Goal: Task Accomplishment & Management: Use online tool/utility

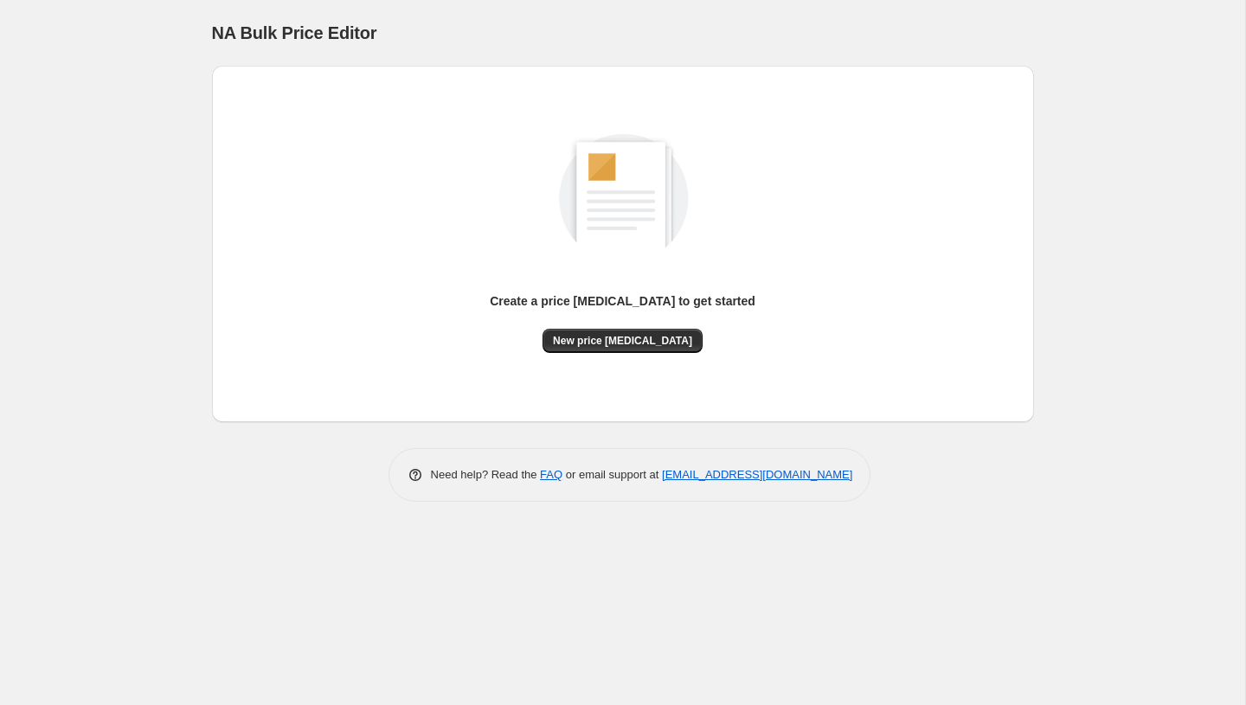
click at [615, 354] on div "Create a price change job to get started New price change job" at bounding box center [623, 244] width 794 height 329
click at [607, 350] on button "New price change job" at bounding box center [622, 341] width 160 height 24
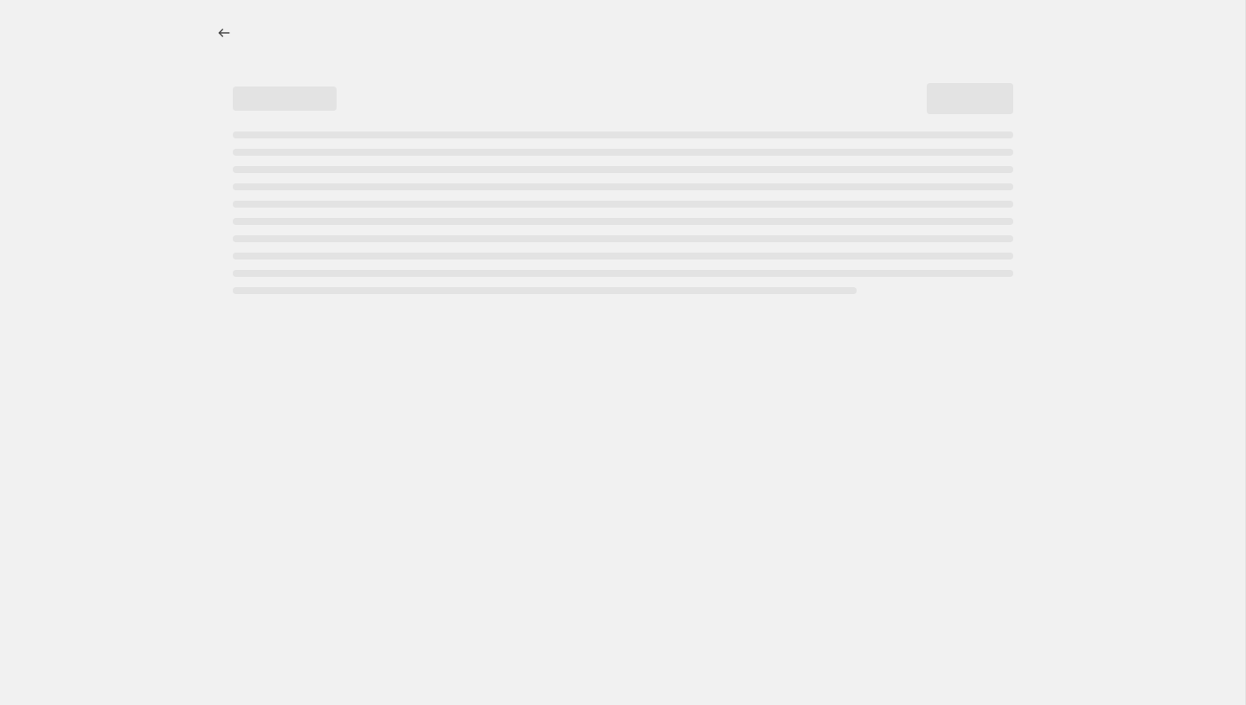
select select "percentage"
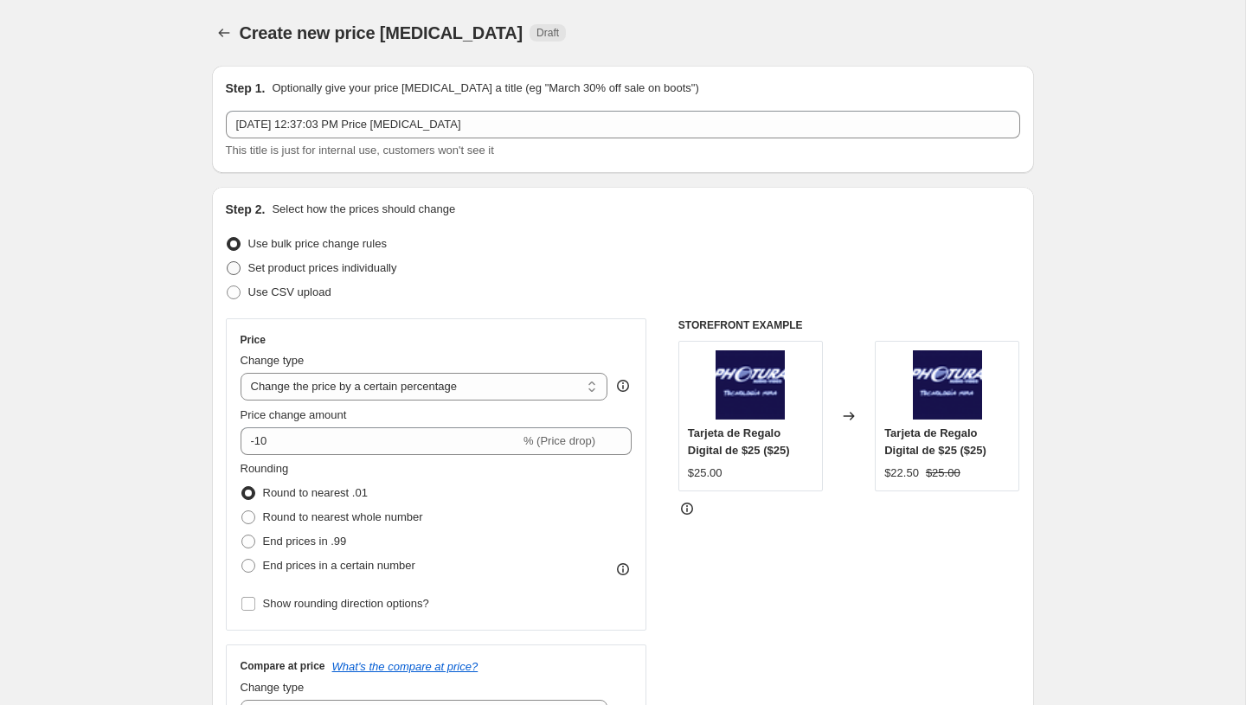
click at [300, 268] on span "Set product prices individually" at bounding box center [322, 267] width 149 height 13
click at [228, 262] on input "Set product prices individually" at bounding box center [227, 261] width 1 height 1
radio input "true"
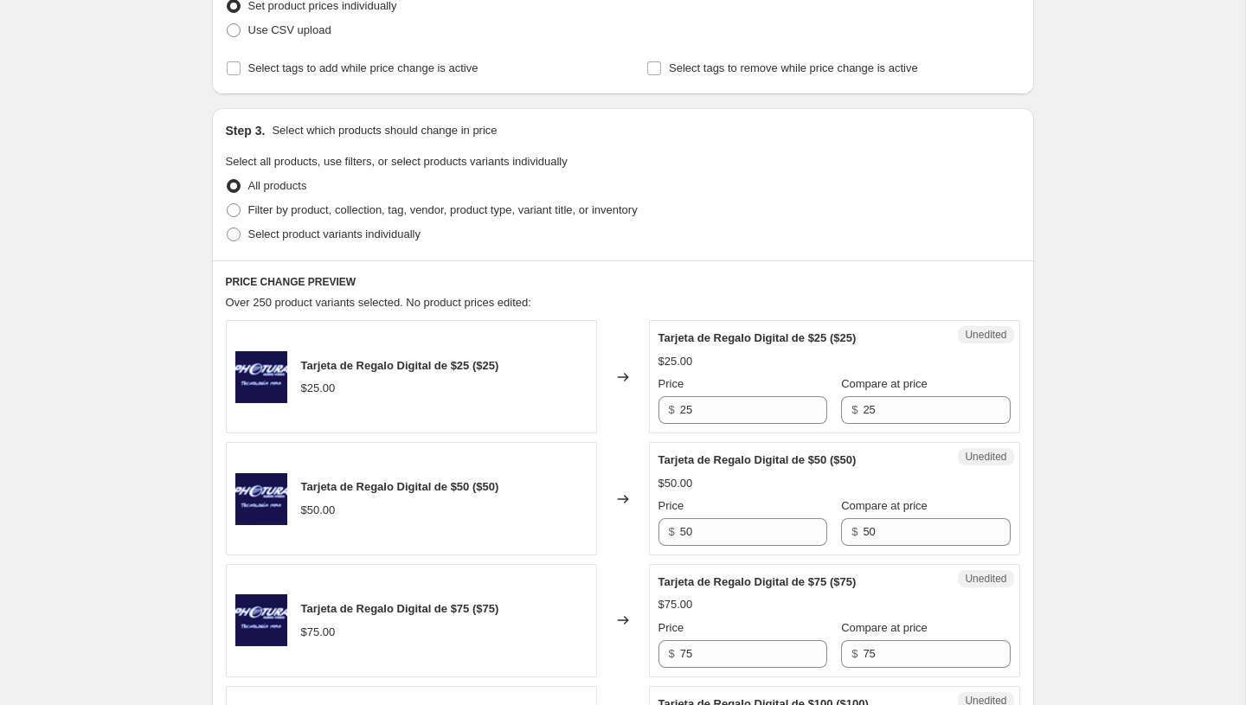
scroll to position [272, 0]
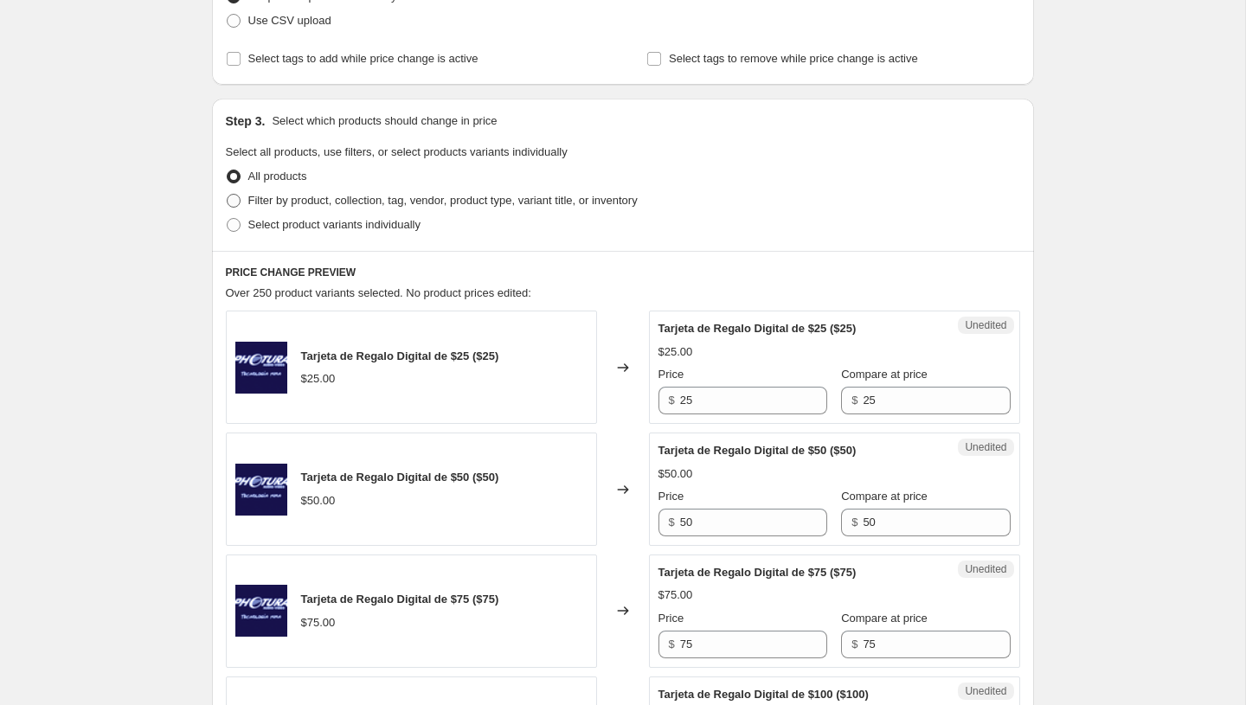
click at [354, 209] on span "Filter by product, collection, tag, vendor, product type, variant title, or inv…" at bounding box center [442, 200] width 389 height 17
click at [228, 195] on input "Filter by product, collection, tag, vendor, product type, variant title, or inv…" at bounding box center [227, 194] width 1 height 1
radio input "true"
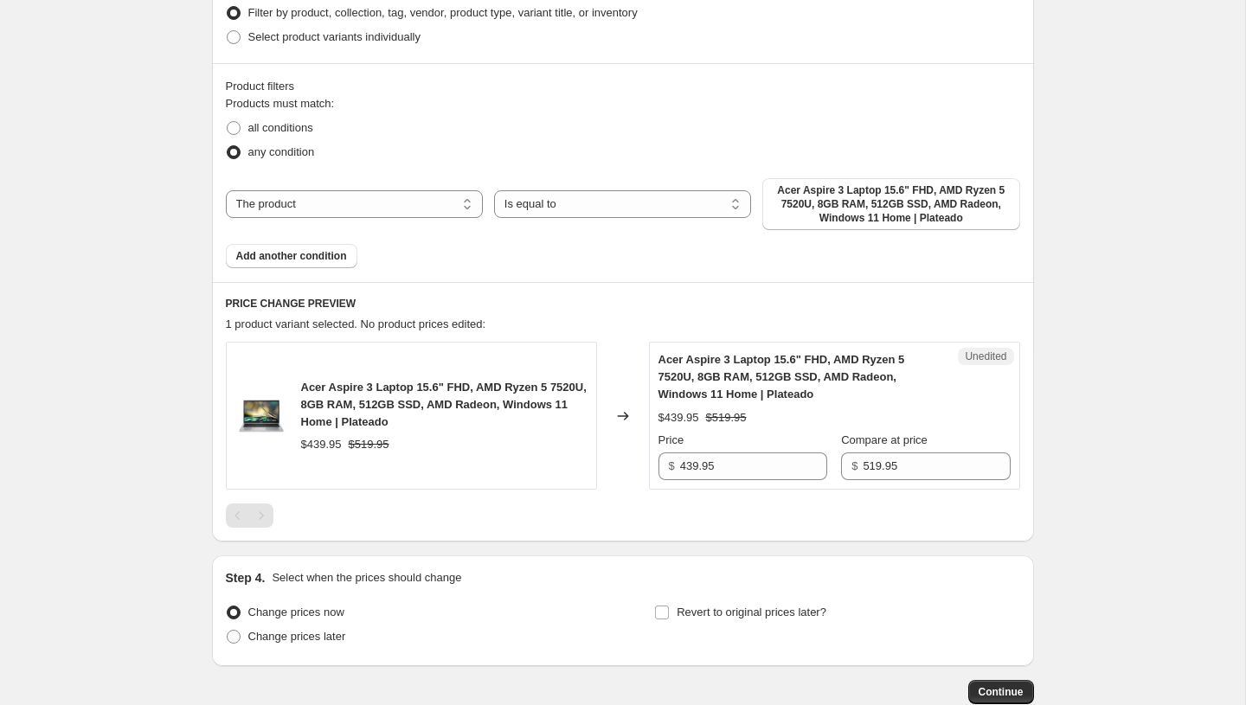
scroll to position [490, 0]
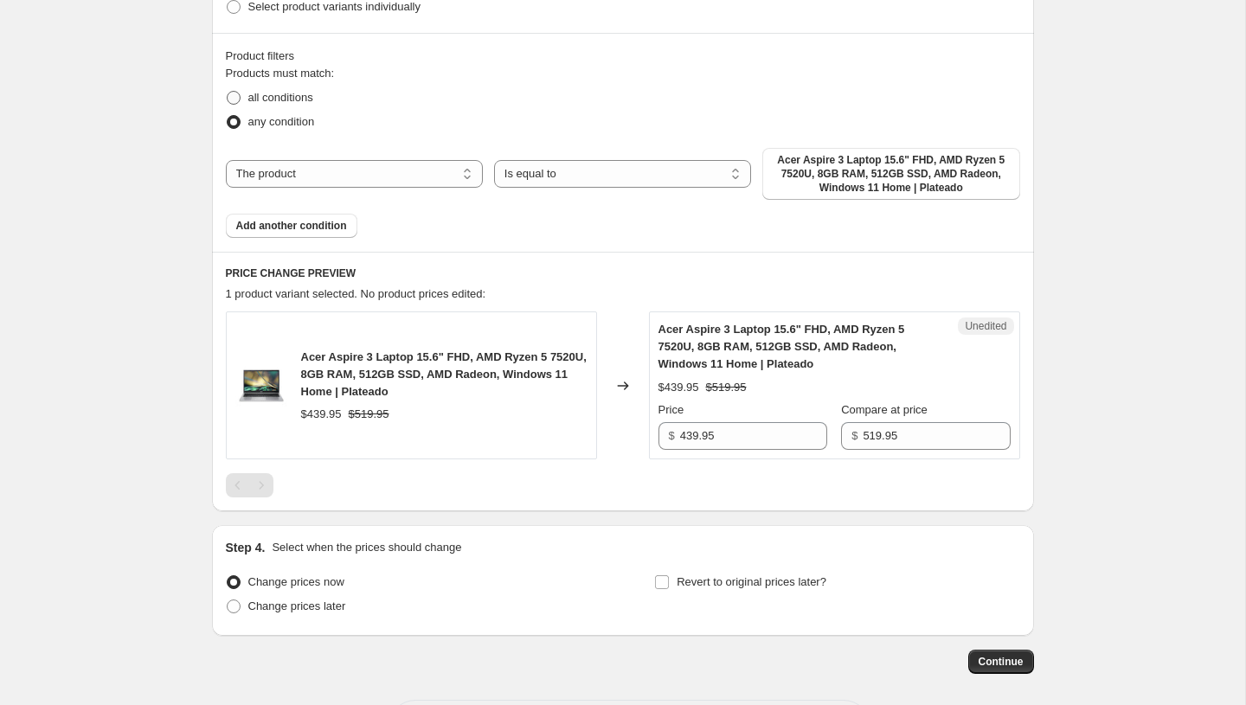
click at [286, 94] on span "all conditions" at bounding box center [280, 97] width 65 height 13
click at [228, 92] on input "all conditions" at bounding box center [227, 91] width 1 height 1
radio input "true"
click at [284, 224] on span "Add another condition" at bounding box center [291, 226] width 111 height 14
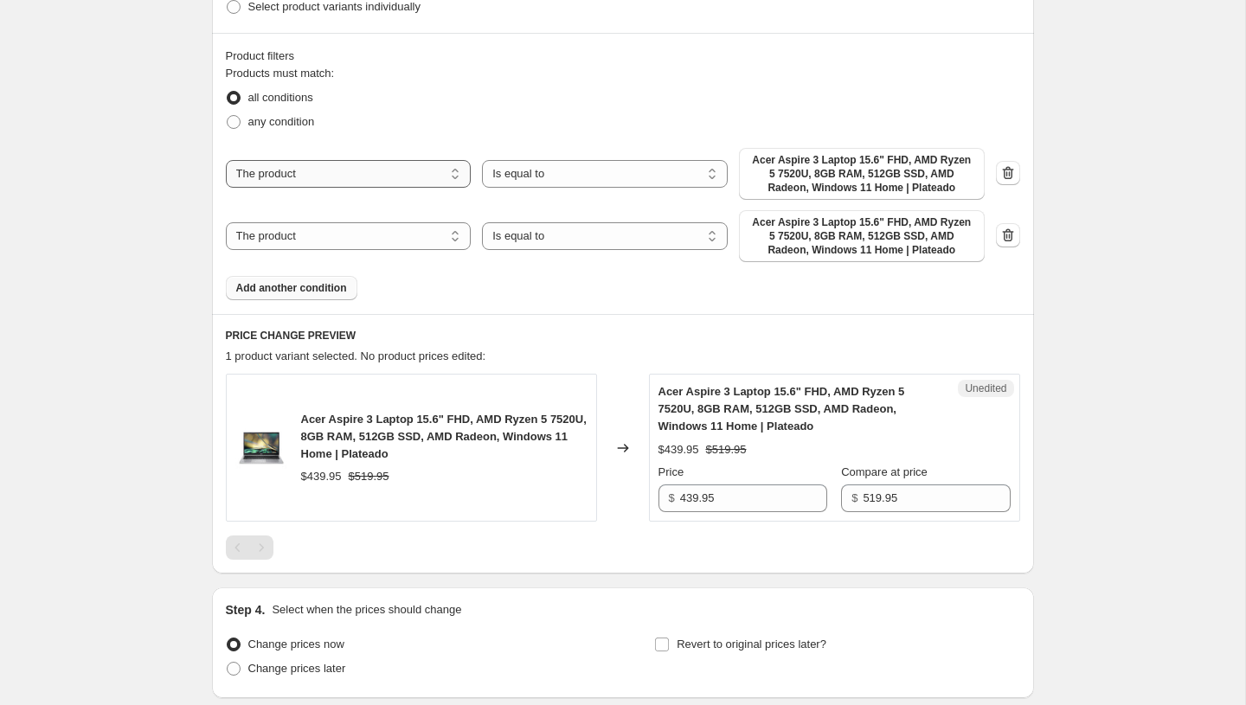
click at [422, 174] on select "The product The product's collection The product's tag The product's vendor The…" at bounding box center [349, 174] width 246 height 28
click at [639, 172] on select "Is equal to Is not equal to" at bounding box center [605, 174] width 246 height 28
click at [379, 170] on select "The product The product's collection The product's tag The product's vendor The…" at bounding box center [349, 174] width 246 height 28
select select "tag"
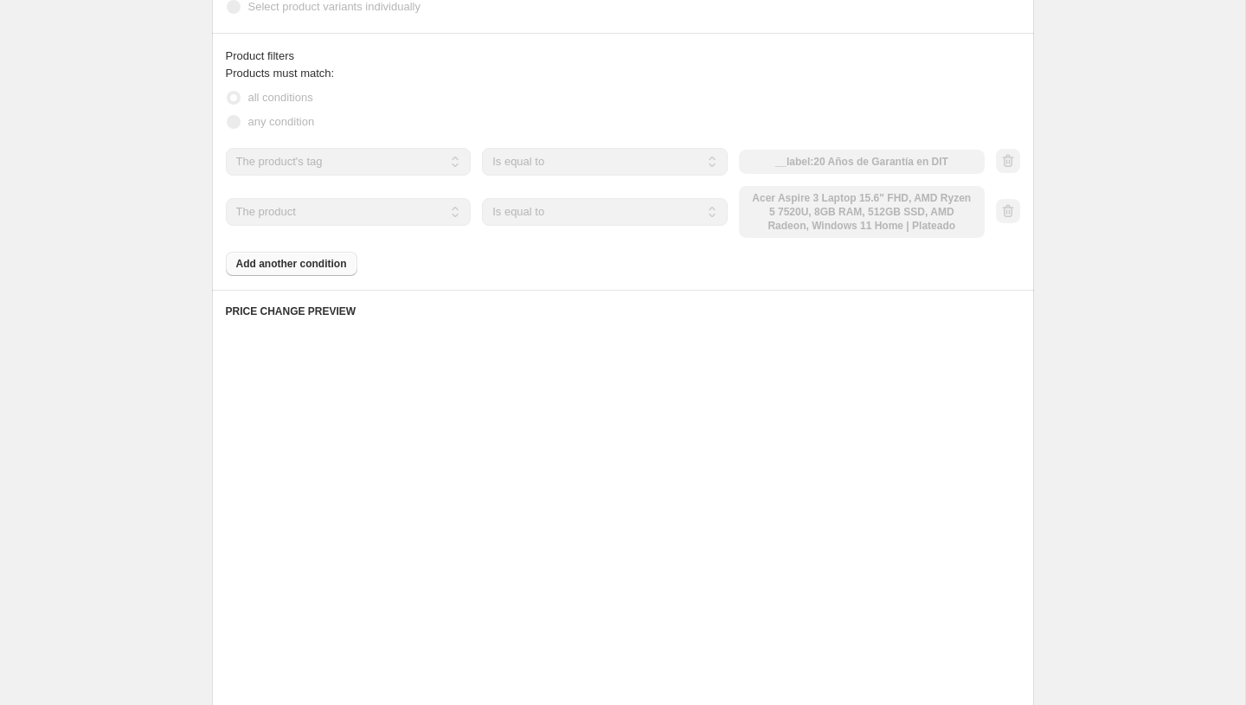
scroll to position [407, 0]
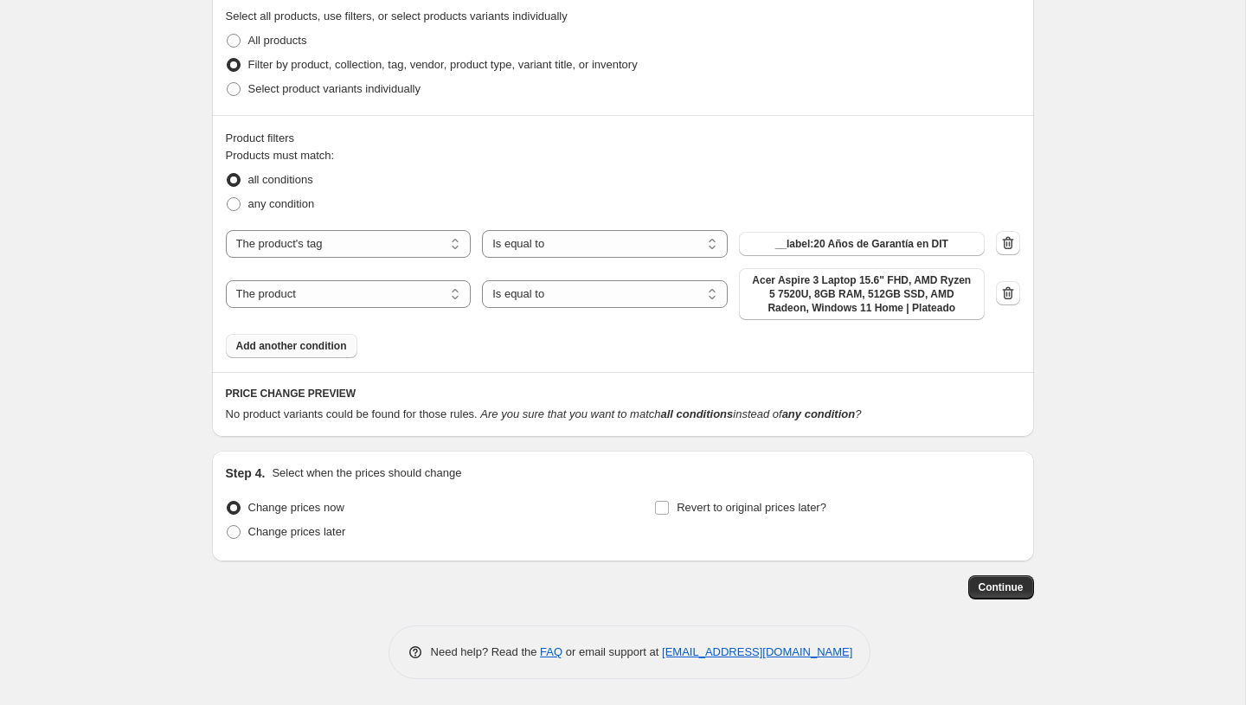
click at [805, 164] on fieldset "Products must match: all conditions any condition" at bounding box center [623, 181] width 794 height 69
click at [796, 250] on button "__label:20 Años de Garantía en DIT" at bounding box center [862, 244] width 246 height 24
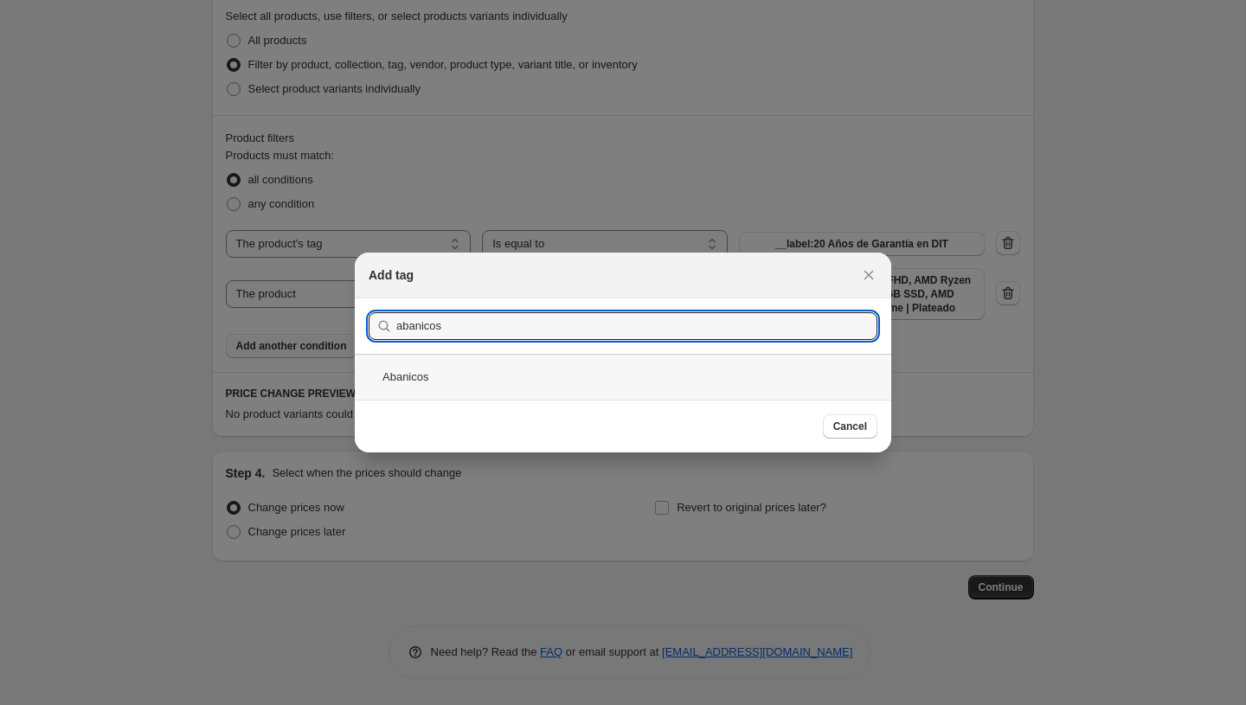
type input "abanicos"
click at [509, 382] on div "Abanicos" at bounding box center [623, 377] width 536 height 46
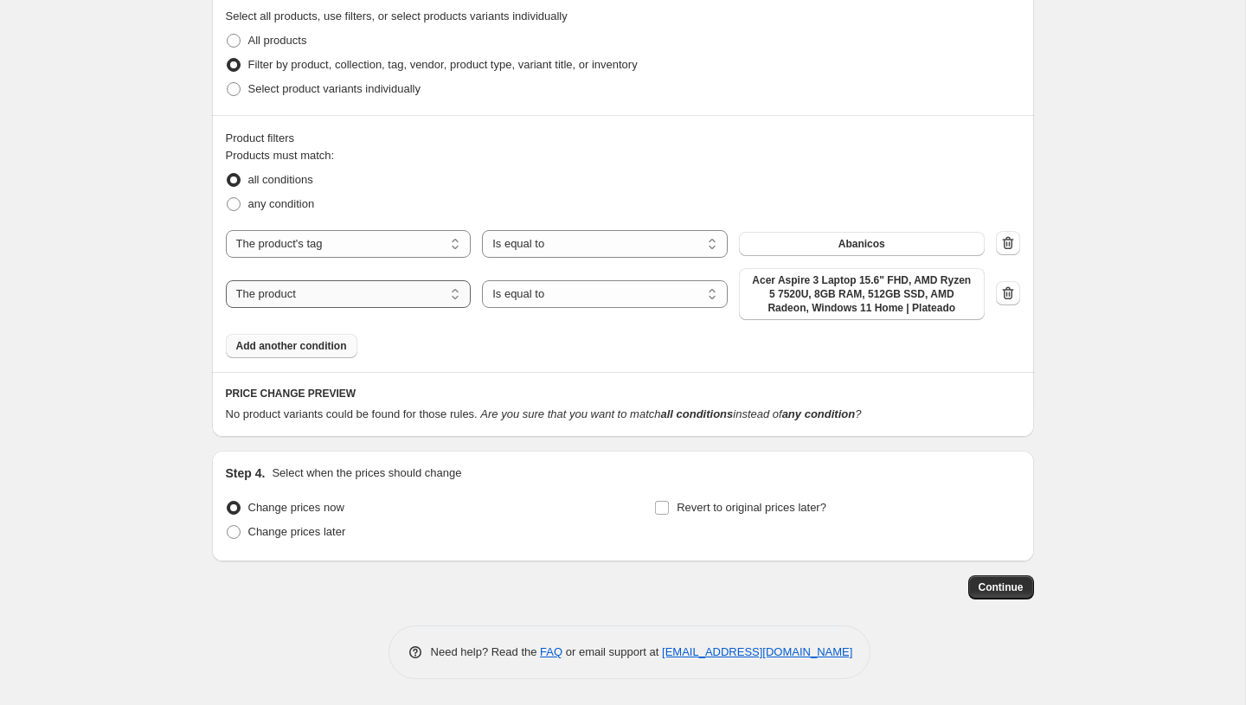
click at [328, 294] on select "The product The product's collection The product's tag The product's vendor The…" at bounding box center [349, 294] width 246 height 28
select select "product_status"
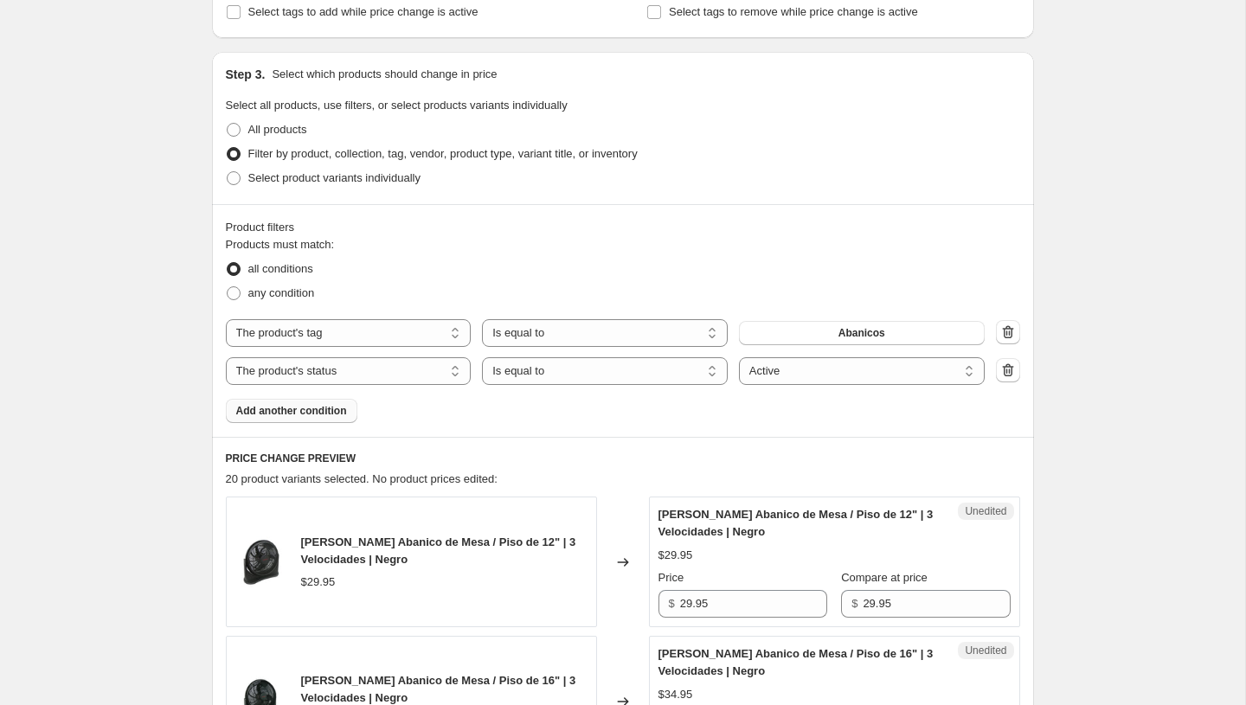
scroll to position [0, 0]
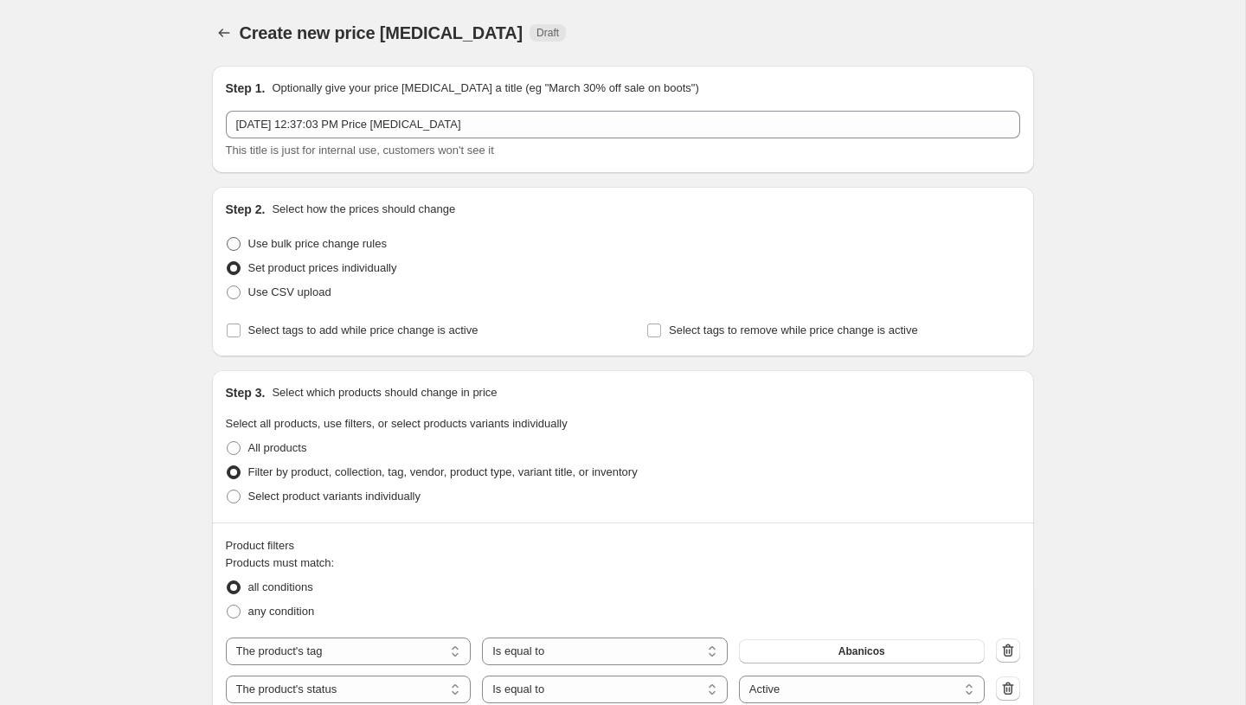
click at [321, 244] on span "Use bulk price change rules" at bounding box center [317, 243] width 138 height 13
click at [228, 238] on input "Use bulk price change rules" at bounding box center [227, 237] width 1 height 1
radio input "true"
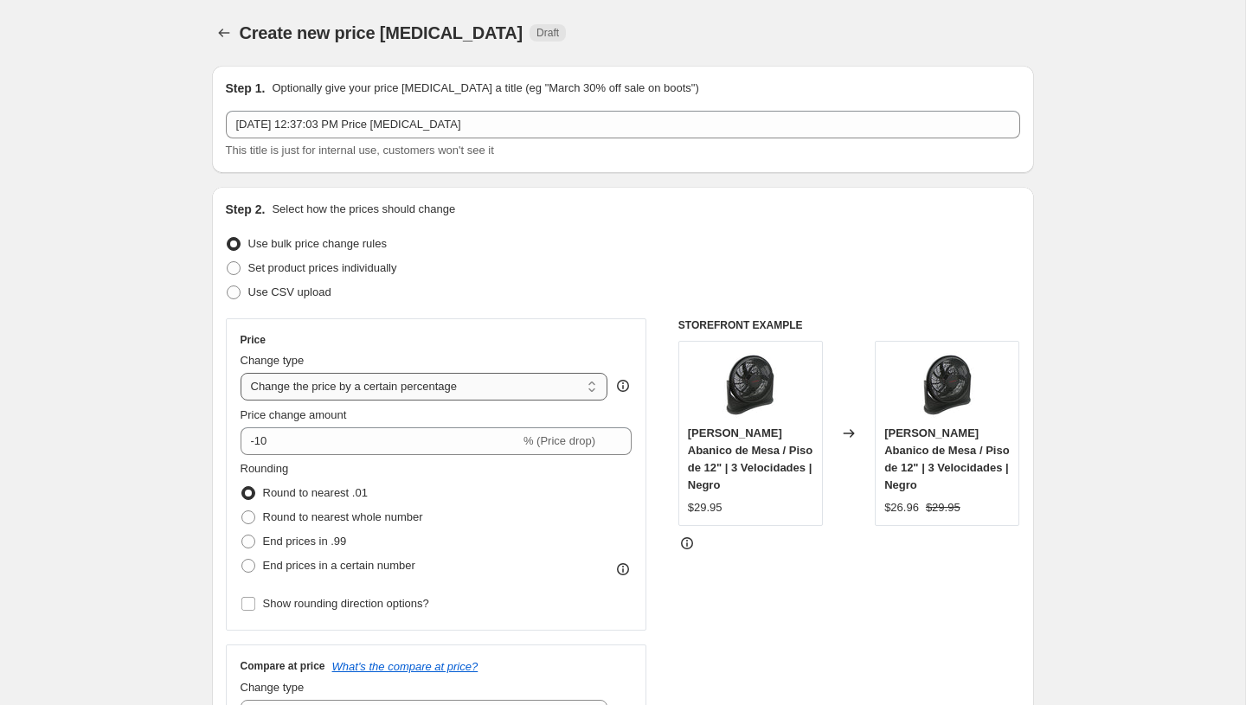
click at [363, 387] on select "Change the price to a certain amount Change the price by a certain amount Chang…" at bounding box center [425, 387] width 368 height 28
click at [241, 373] on select "Change the price to a certain amount Change the price by a certain amount Chang…" at bounding box center [425, 387] width 368 height 28
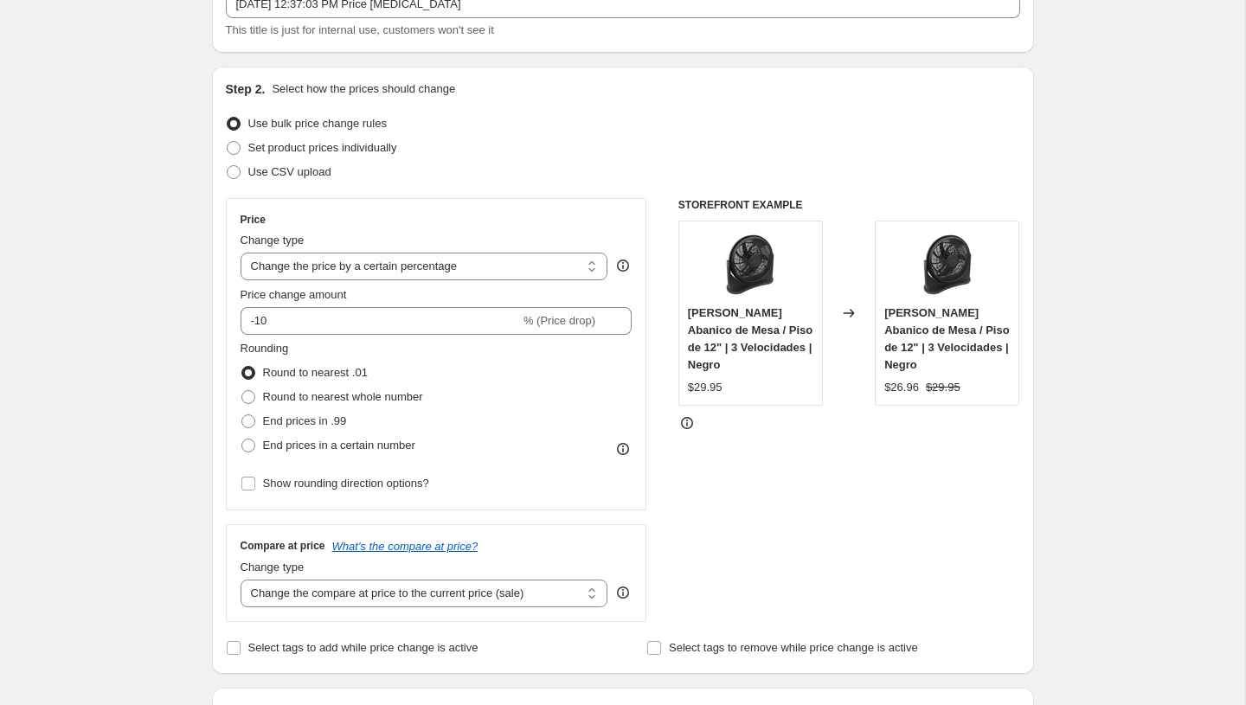
scroll to position [215, 0]
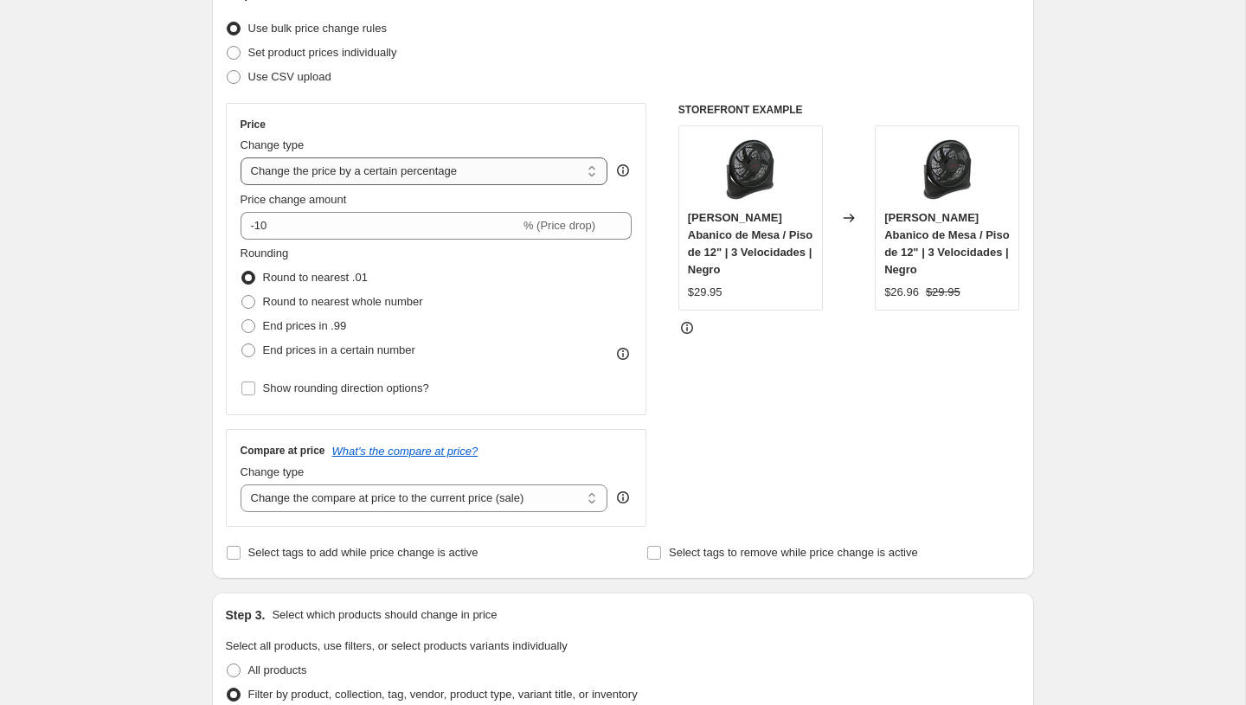
click at [454, 175] on select "Change the price to a certain amount Change the price by a certain amount Chang…" at bounding box center [425, 171] width 368 height 28
select select "pcap"
click at [241, 157] on select "Change the price to a certain amount Change the price by a certain amount Chang…" at bounding box center [425, 171] width 368 height 28
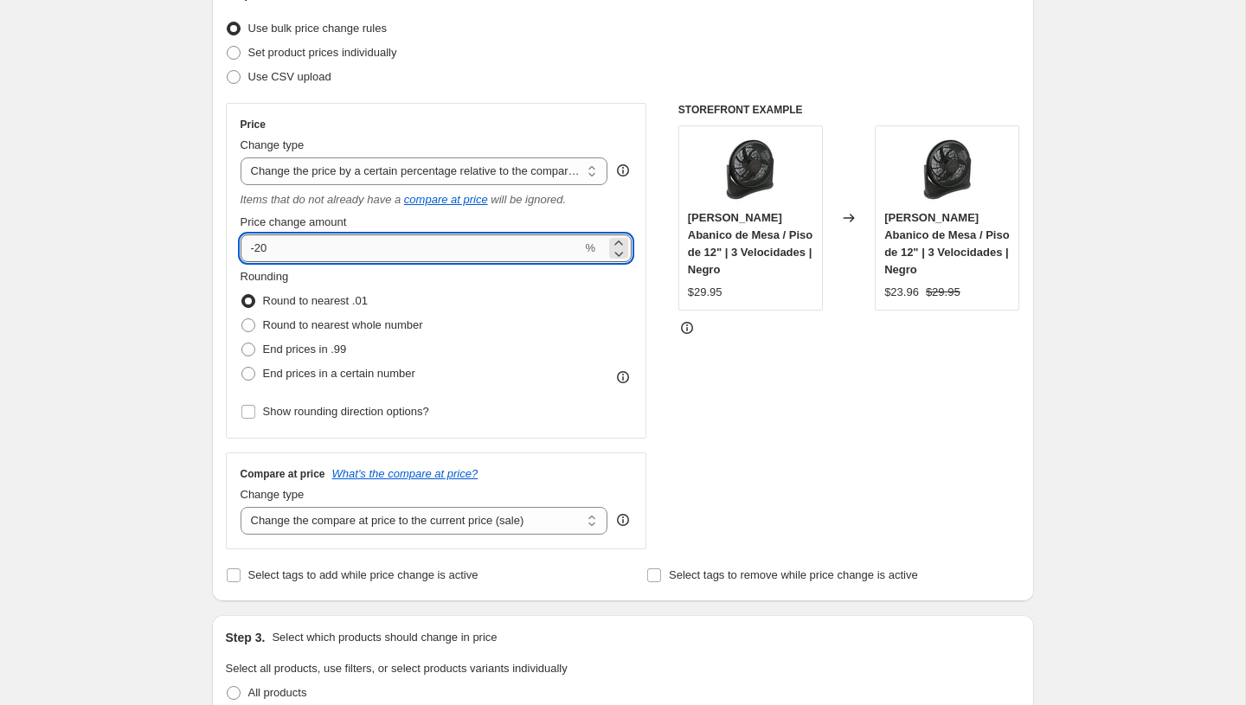
click at [358, 243] on input "-20" at bounding box center [412, 248] width 342 height 28
type input "-2"
type input "-10"
click at [379, 266] on div "Price Change type Change the price to a certain amount Change the price by a ce…" at bounding box center [437, 271] width 392 height 306
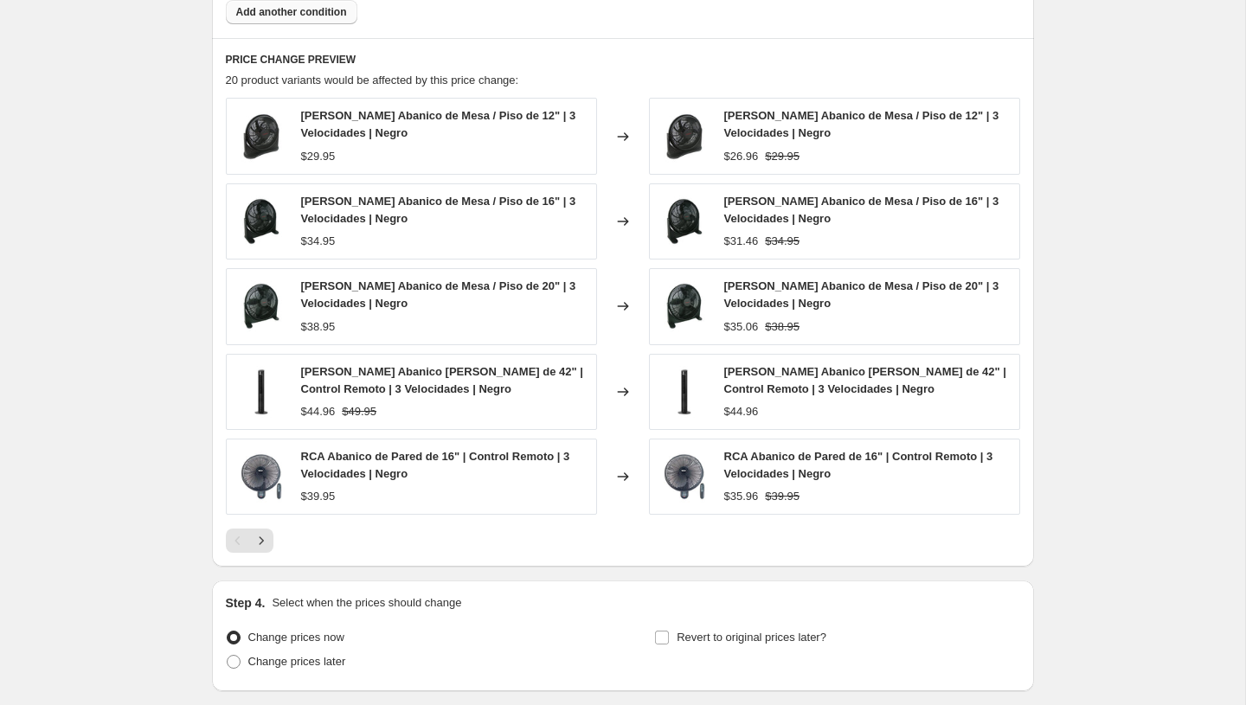
scroll to position [1174, 0]
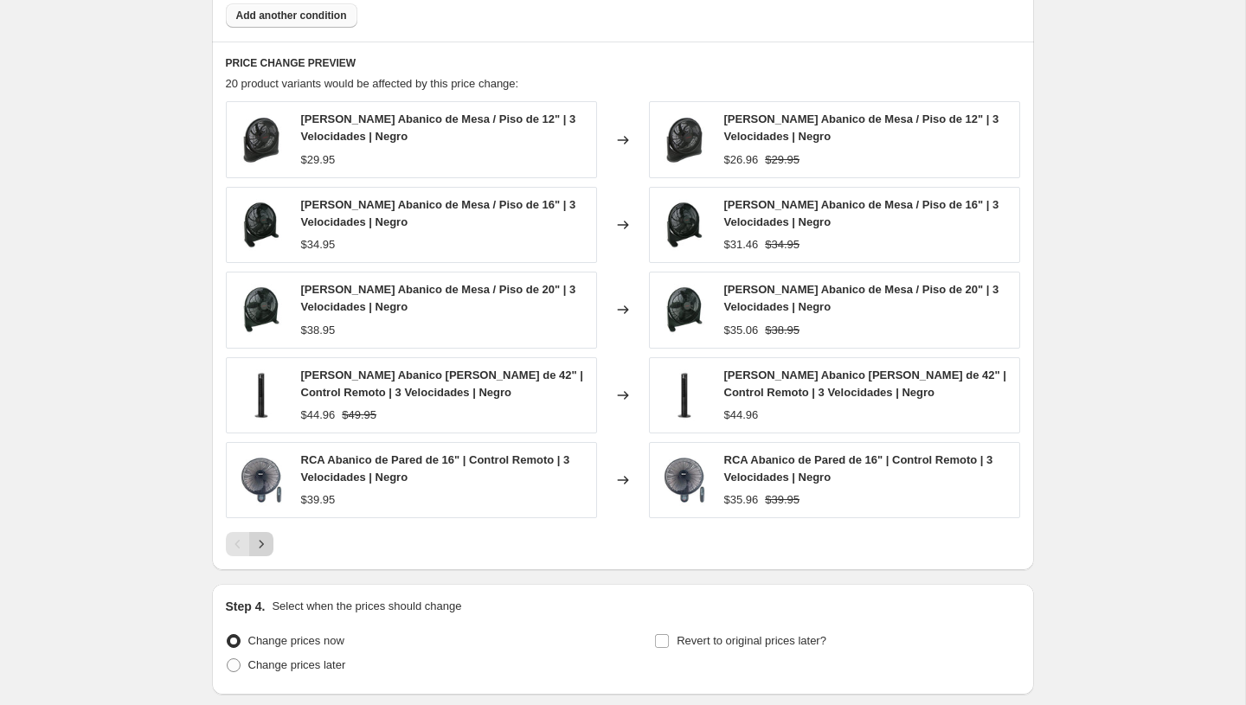
click at [259, 544] on icon "Next" at bounding box center [261, 544] width 17 height 17
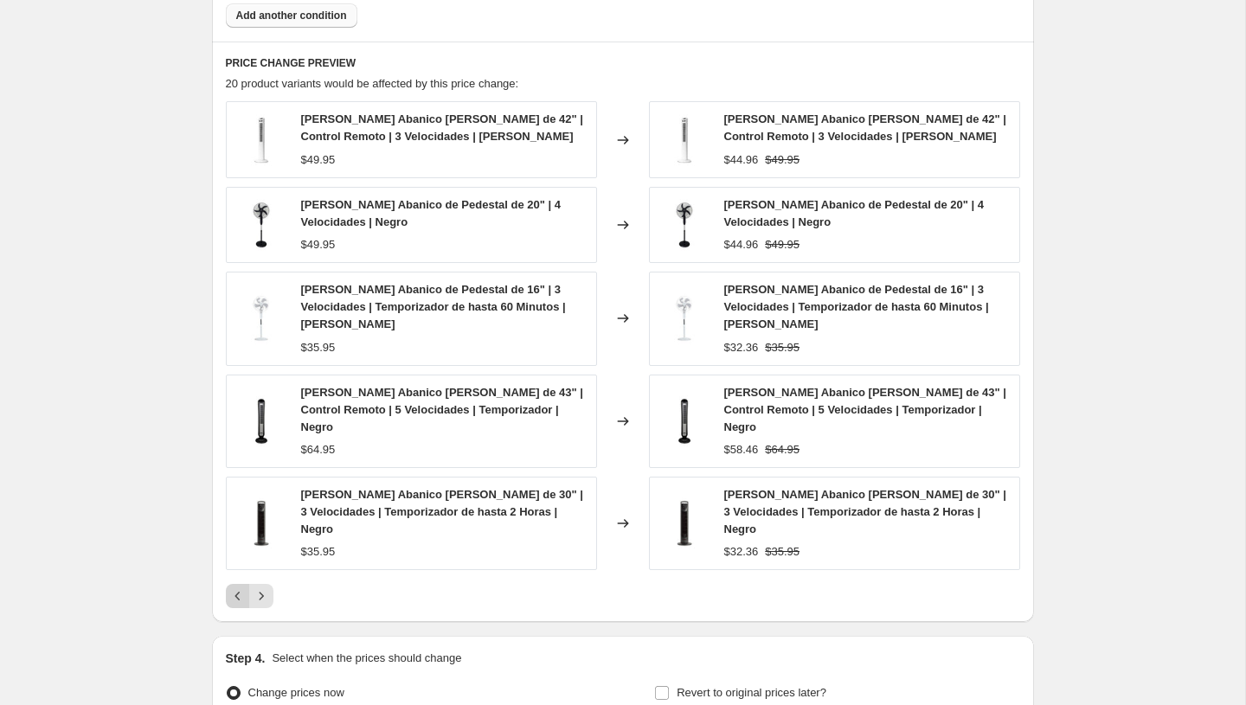
click at [234, 587] on icon "Previous" at bounding box center [237, 595] width 17 height 17
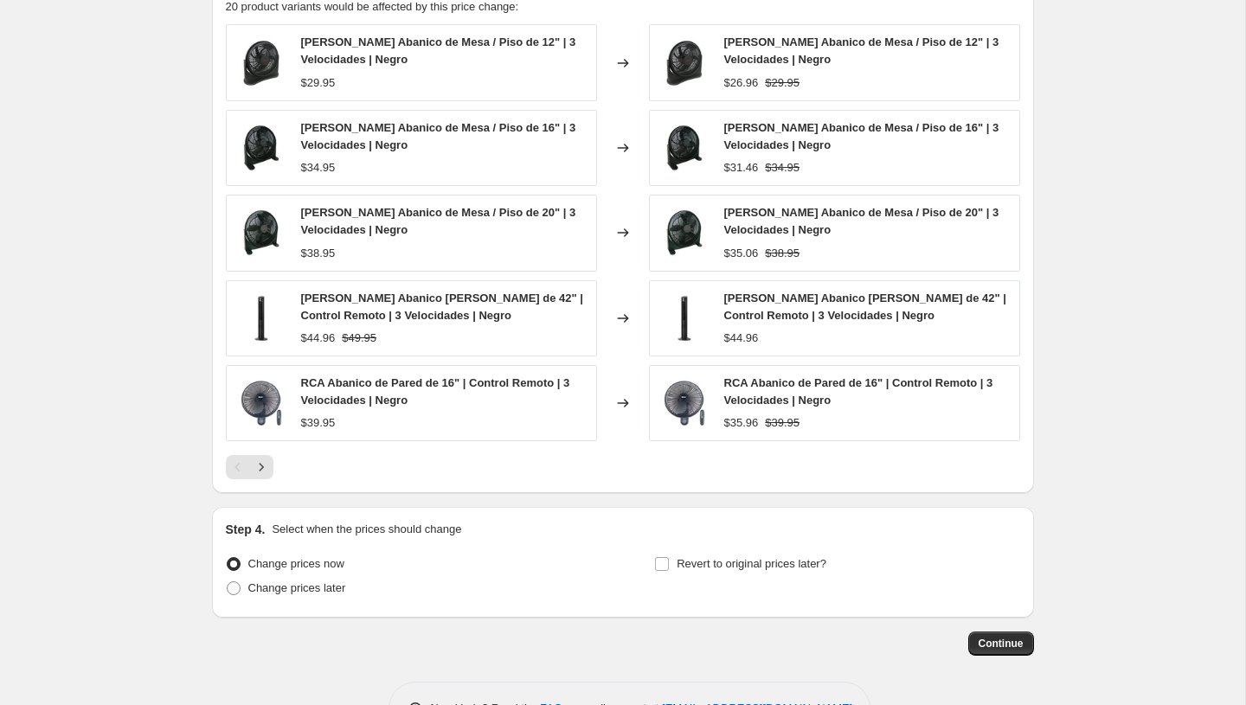
scroll to position [1287, 0]
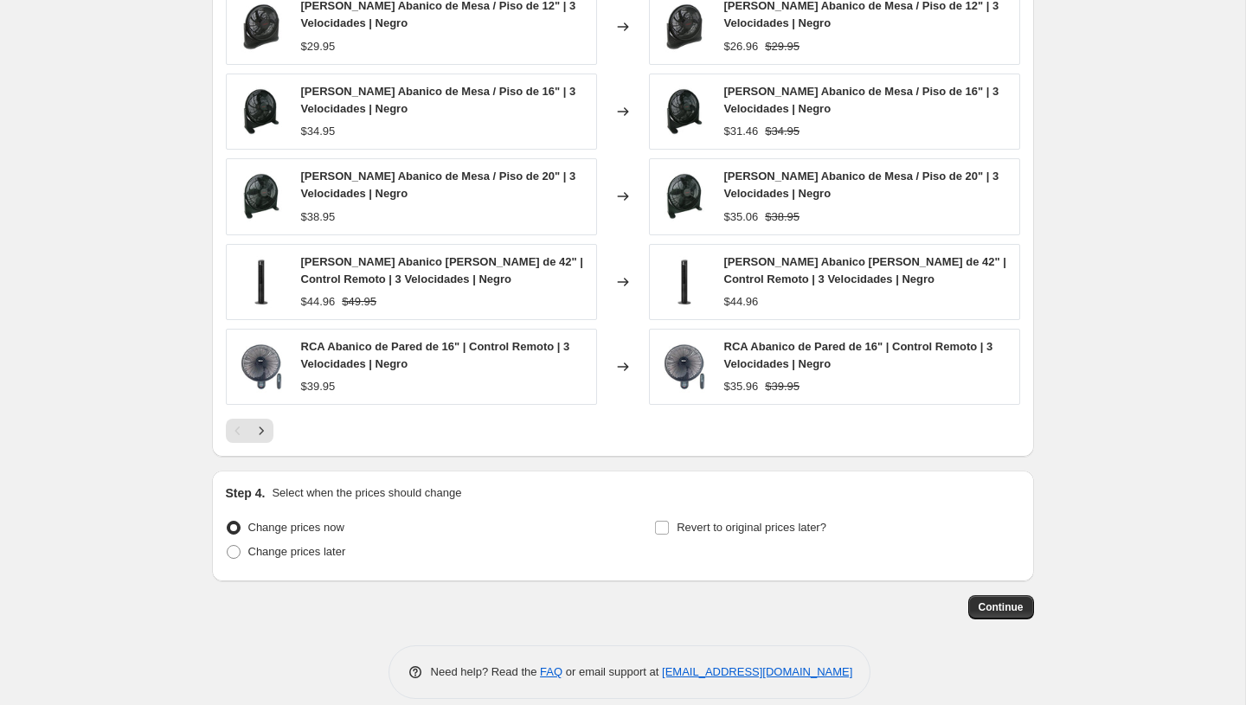
click at [369, 260] on span "Sankey Abanico de Torre de 42" | Control Remoto | 3 Velocidades | Negro" at bounding box center [442, 270] width 282 height 30
copy span "Sankey Abanico de Torre de 42" | Control Remoto | 3 Velocidades | Negro"
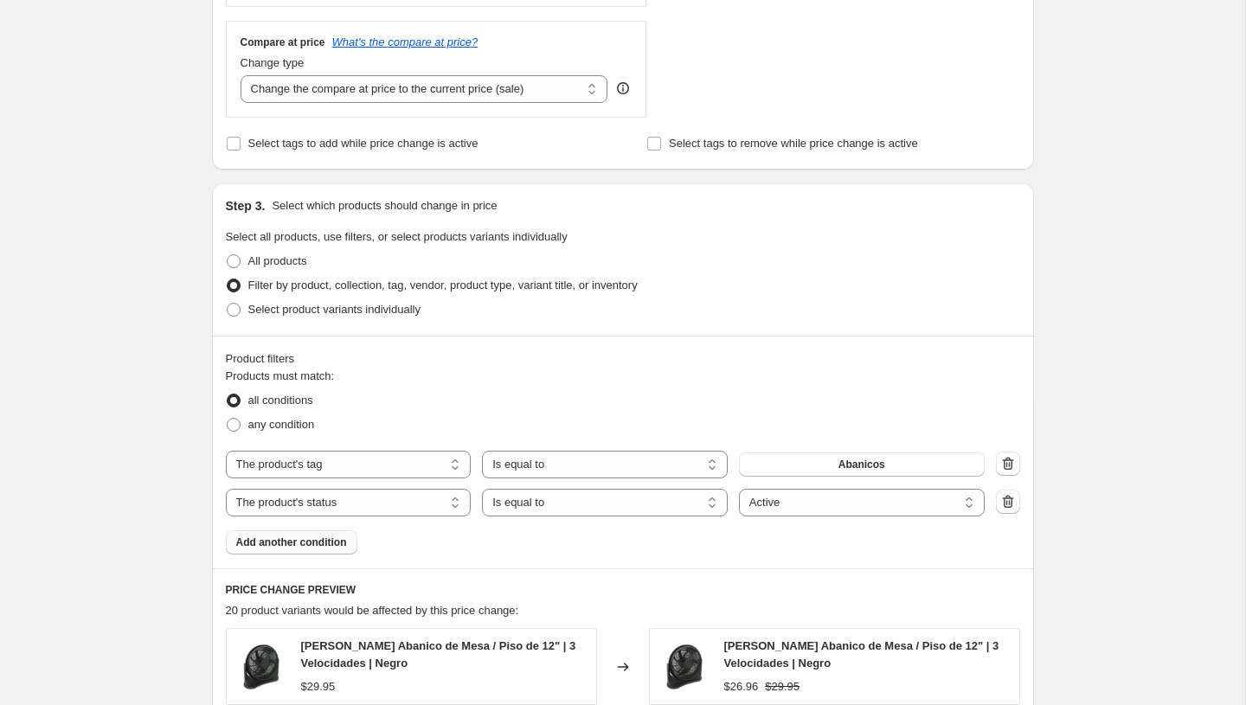
scroll to position [0, 0]
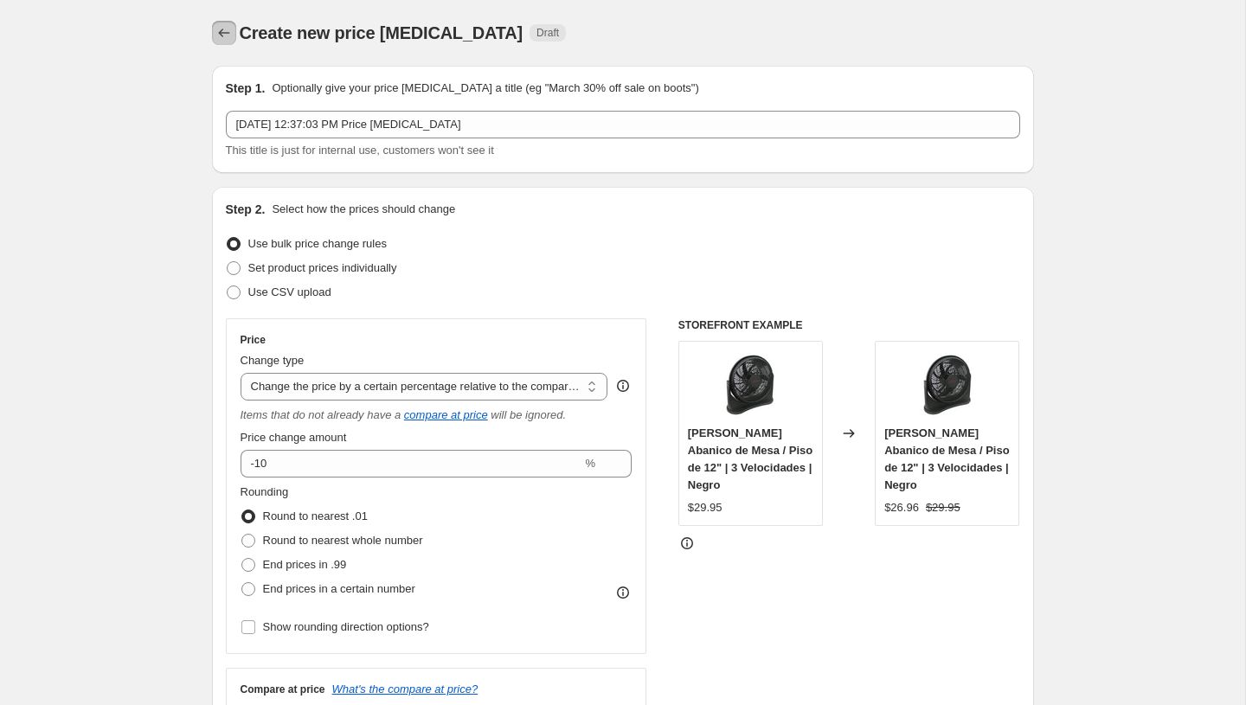
click at [224, 35] on icon "Price change jobs" at bounding box center [223, 32] width 17 height 17
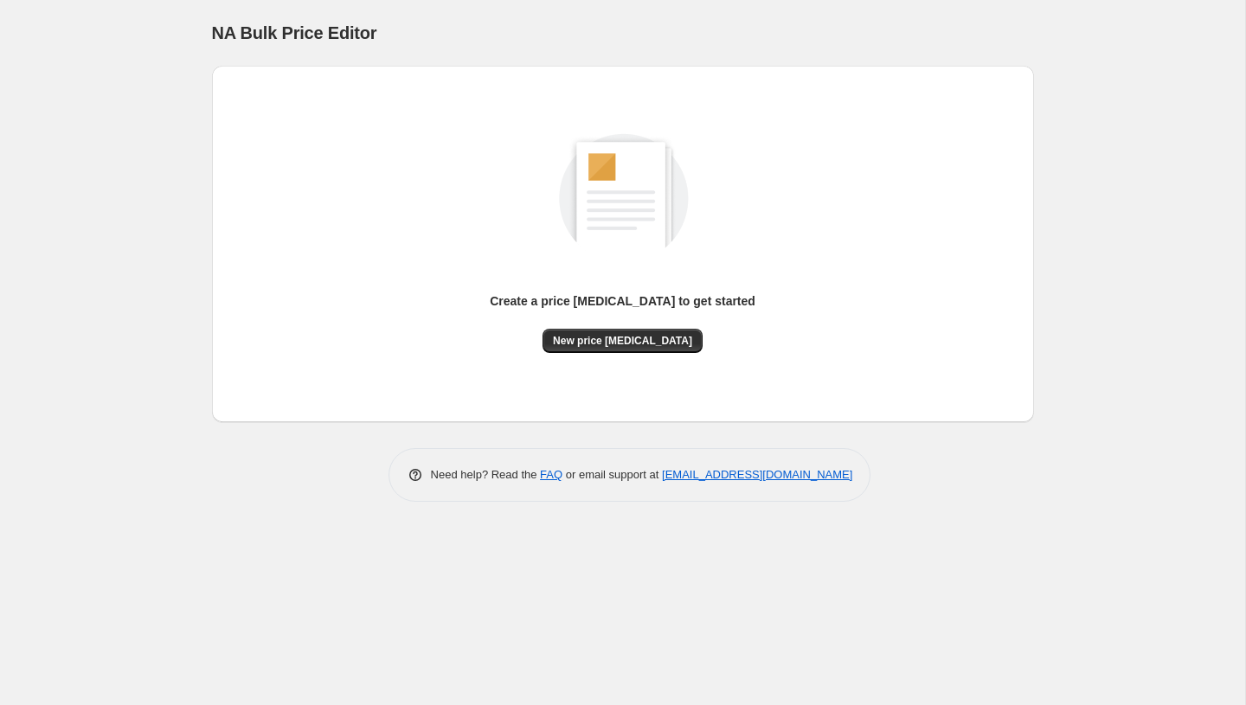
click at [596, 355] on div "Create a price change job to get started New price change job" at bounding box center [623, 244] width 794 height 329
click at [596, 354] on div "Create a price change job to get started New price change job" at bounding box center [623, 244] width 794 height 329
click at [597, 345] on span "New price change job" at bounding box center [622, 341] width 139 height 14
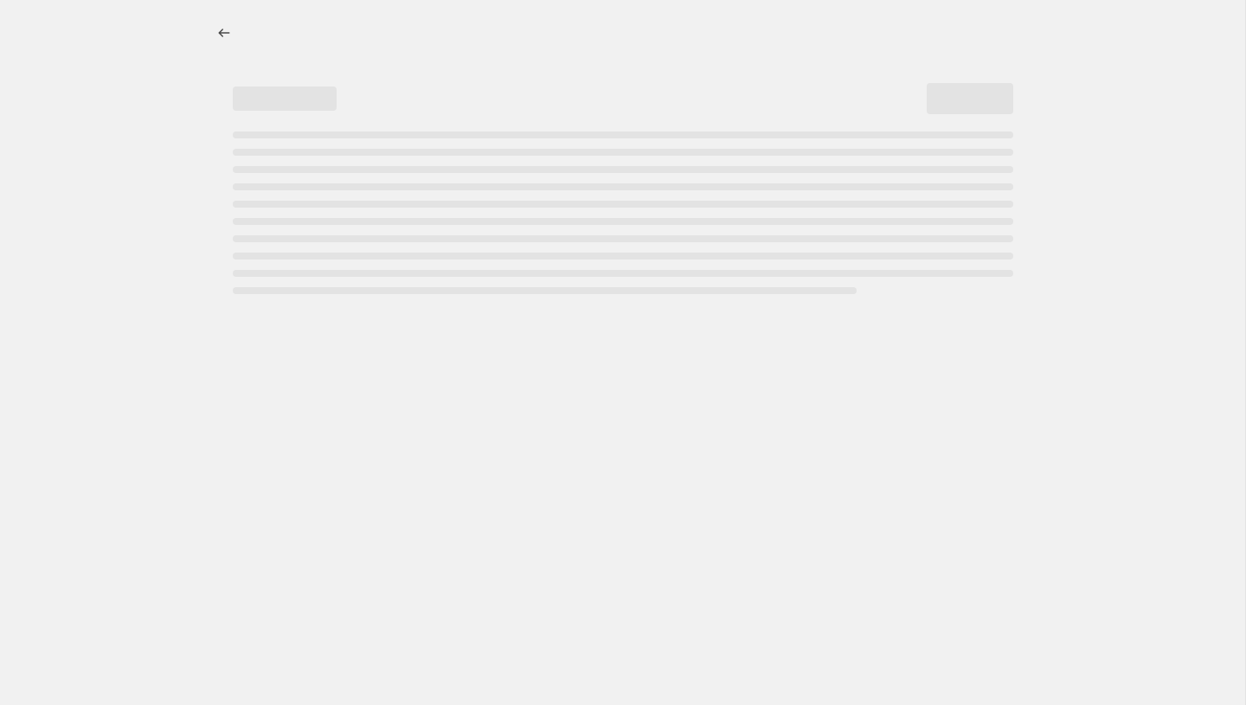
select select "percentage"
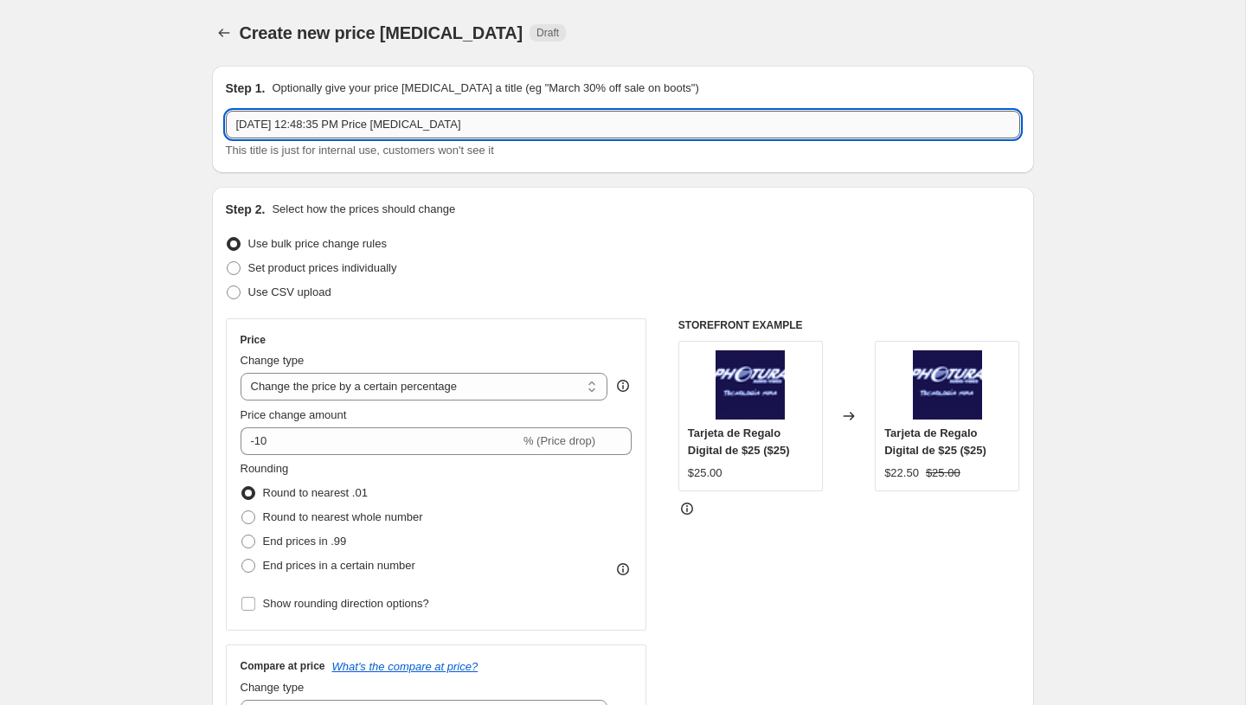
click at [345, 125] on input "Sep 30, 2025, 12:48:35 PM Price change job" at bounding box center [623, 125] width 794 height 28
click at [324, 124] on input "PromoTag Precio Interno (Abanicos)" at bounding box center [623, 125] width 794 height 28
click at [292, 125] on input "PromoTag Precio Interno (Abanicos)" at bounding box center [623, 125] width 794 height 28
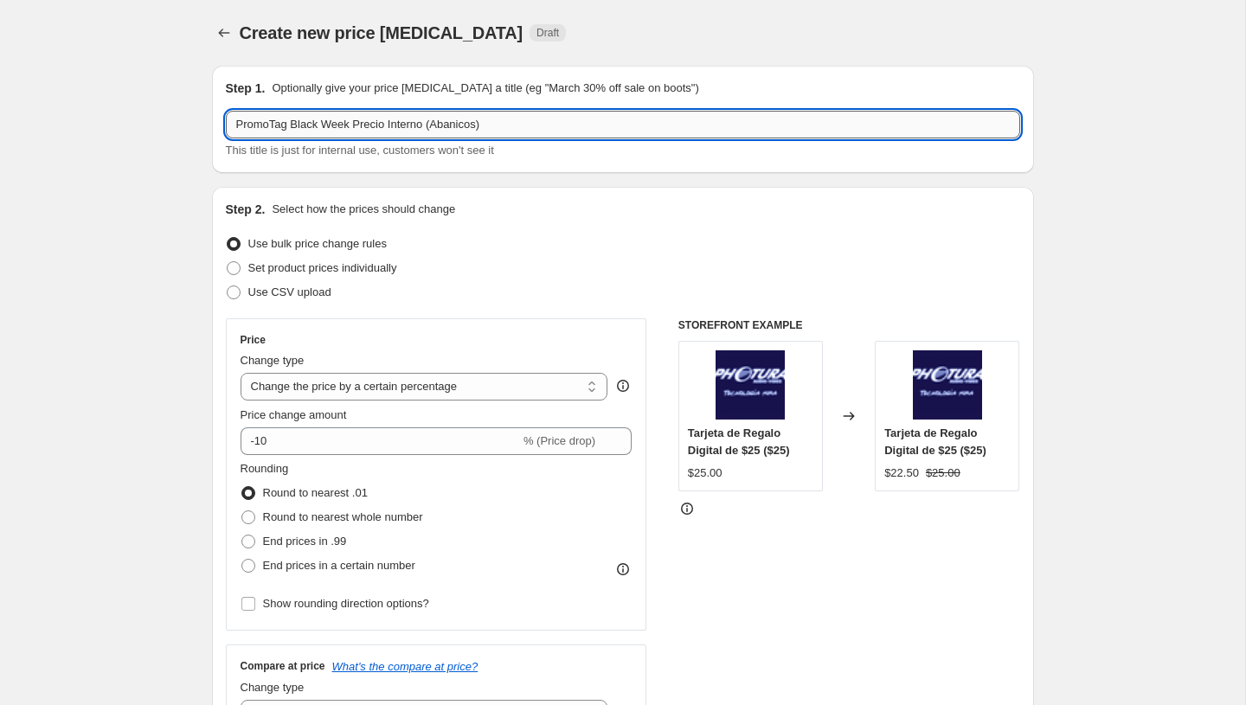
click at [431, 127] on input "PromoTag Black Week Precio Interno (Abanicos)" at bounding box center [623, 125] width 794 height 28
click at [506, 124] on input "PromoTag Black Week Precio Interno (Abanicos)" at bounding box center [623, 125] width 794 height 28
click at [467, 119] on input "PromoTag Black Week Precio Interno (Abanicos) - Empieza el 29 de Septiembre Ter…" at bounding box center [623, 125] width 794 height 28
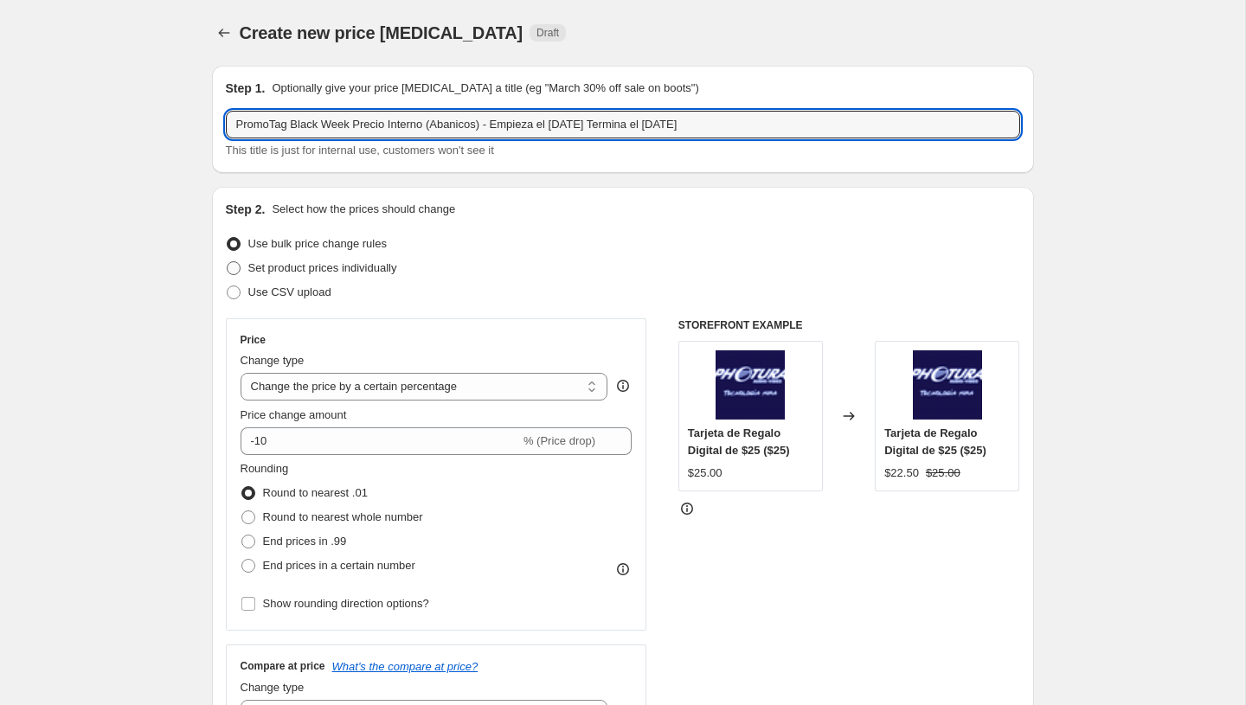
type input "PromoTag Black Week Precio Interno (Abanicos) - Empieza el 29 de Septiembre Ter…"
click at [314, 271] on span "Set product prices individually" at bounding box center [322, 267] width 149 height 13
click at [228, 262] on input "Set product prices individually" at bounding box center [227, 261] width 1 height 1
radio input "true"
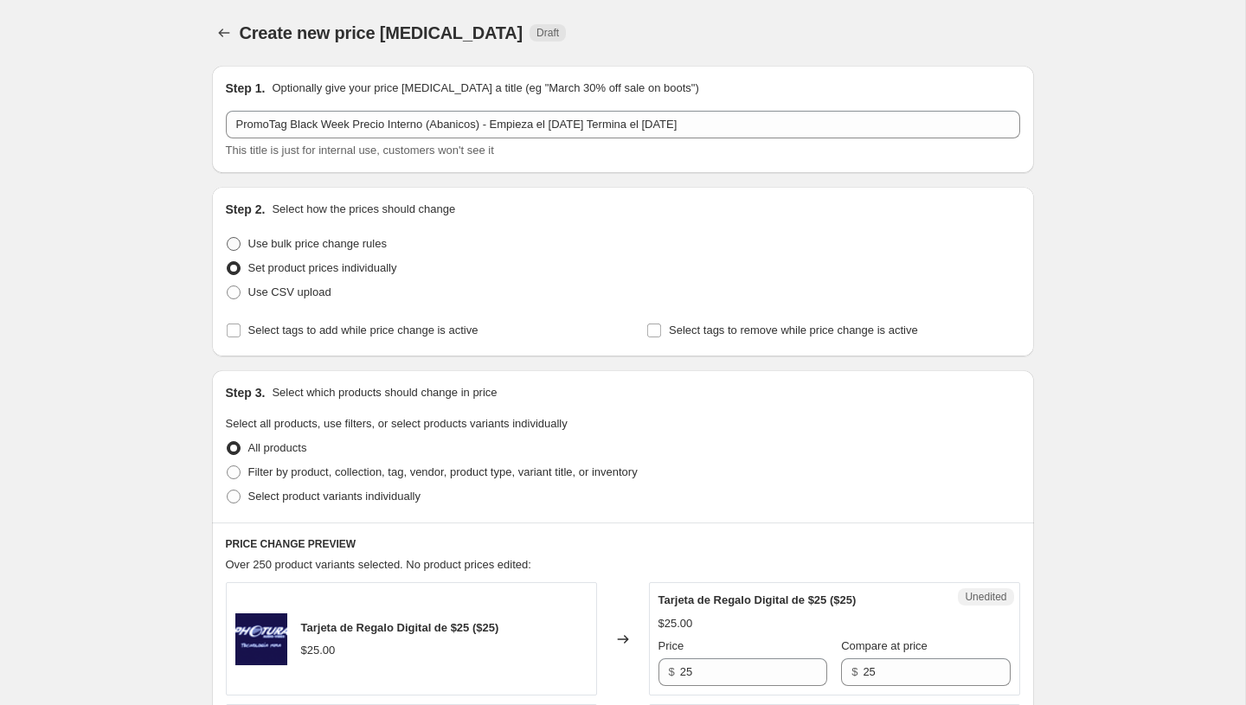
click at [343, 250] on span "Use bulk price change rules" at bounding box center [317, 243] width 138 height 17
click at [228, 238] on input "Use bulk price change rules" at bounding box center [227, 237] width 1 height 1
radio input "true"
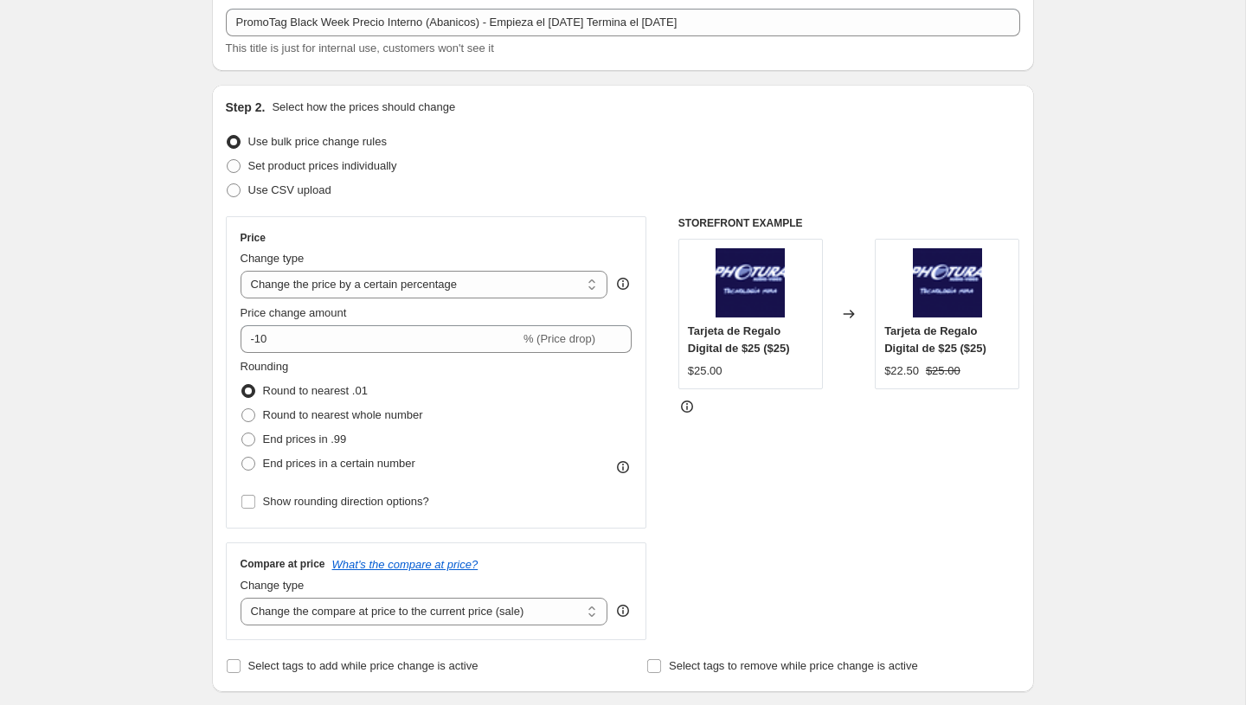
scroll to position [151, 0]
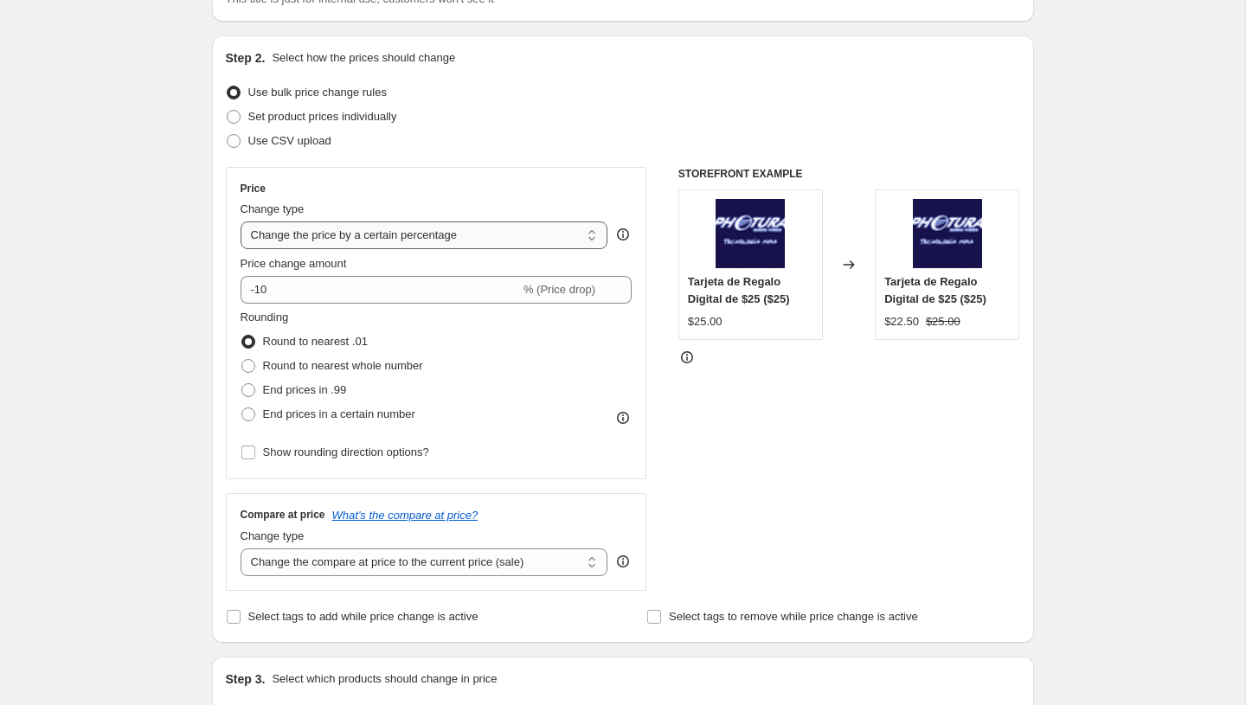
click at [345, 244] on select "Change the price to a certain amount Change the price by a certain amount Chang…" at bounding box center [425, 235] width 368 height 28
select select "bcap"
click at [241, 221] on select "Change the price to a certain amount Change the price by a certain amount Chang…" at bounding box center [425, 235] width 368 height 28
type input "-12.00"
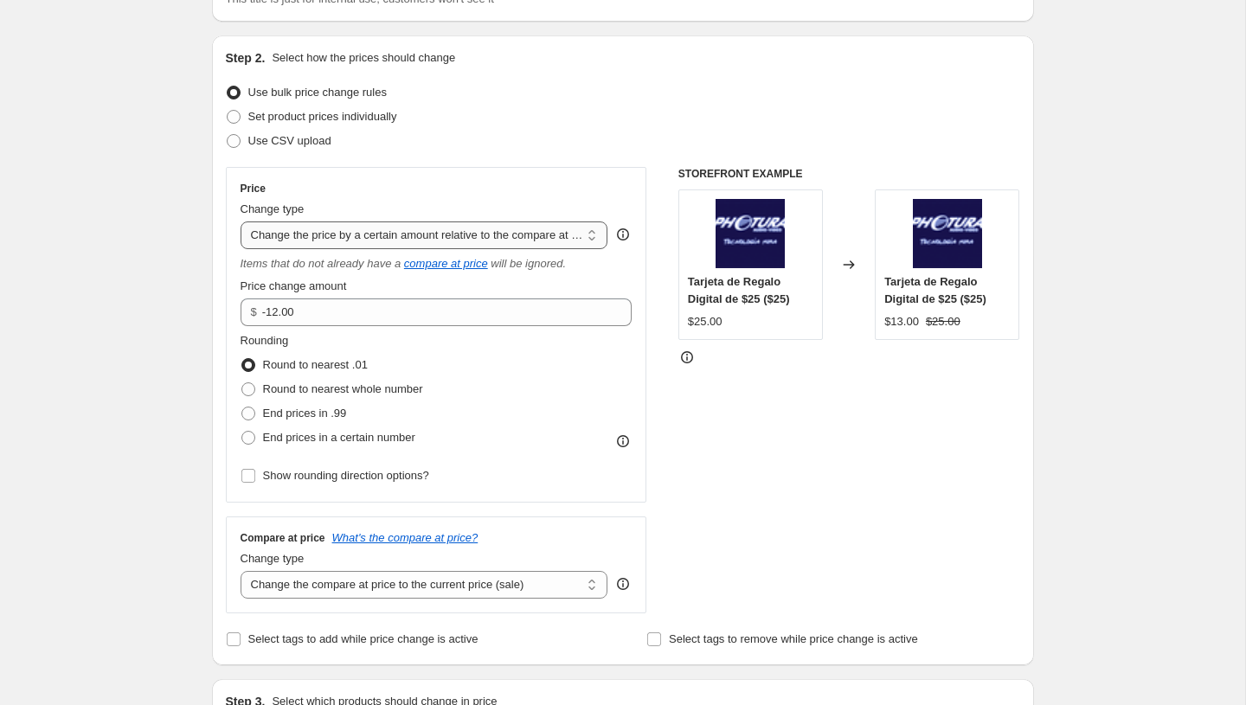
click at [364, 235] on select "Change the price to a certain amount Change the price by a certain amount Chang…" at bounding box center [425, 235] width 368 height 28
select select "pcap"
click at [241, 221] on select "Change the price to a certain amount Change the price by a certain amount Chang…" at bounding box center [425, 235] width 368 height 28
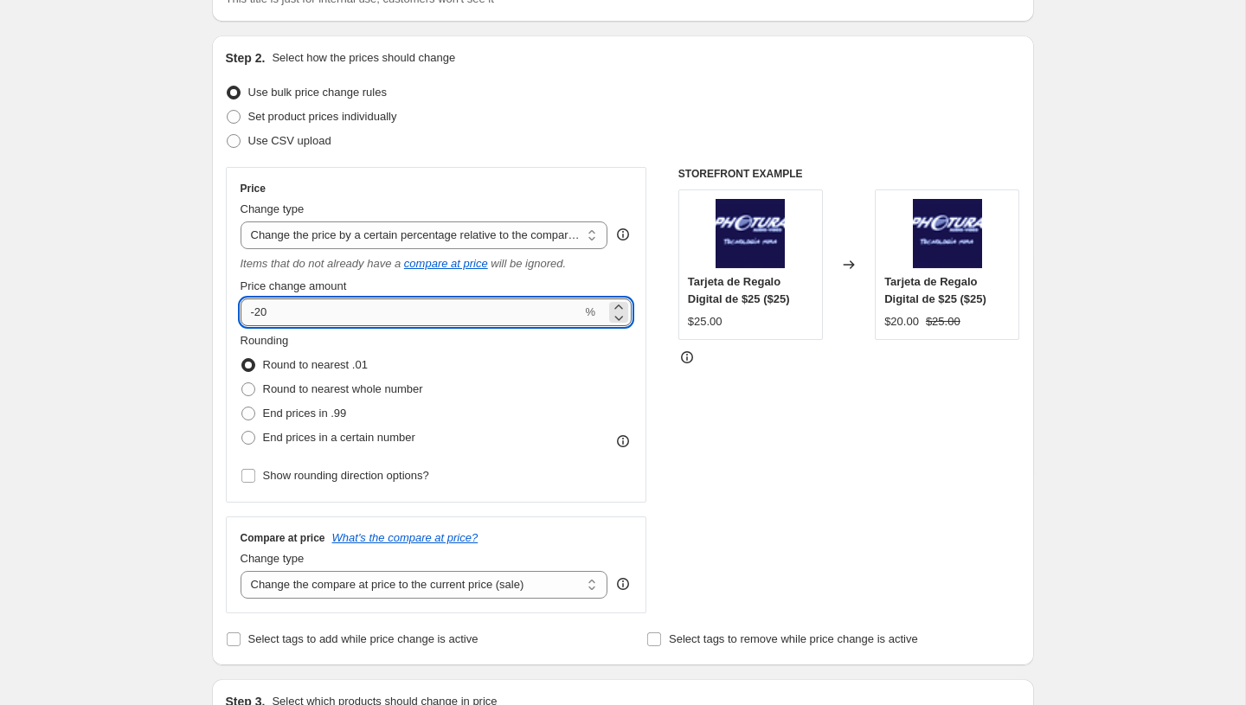
click at [311, 310] on input "-20" at bounding box center [412, 312] width 342 height 28
click at [363, 225] on select "Change the price to a certain amount Change the price by a certain amount Chang…" at bounding box center [425, 235] width 368 height 28
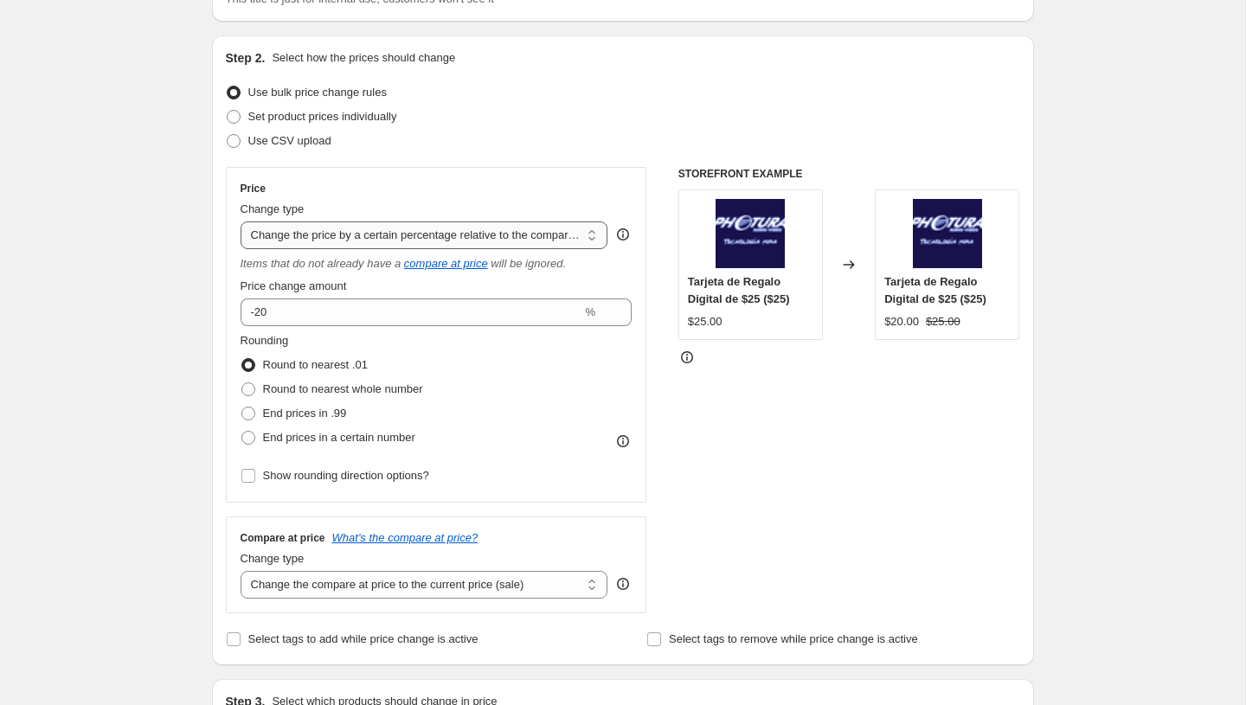
click at [241, 221] on select "Change the price to a certain amount Change the price by a certain amount Chang…" at bounding box center [425, 235] width 368 height 28
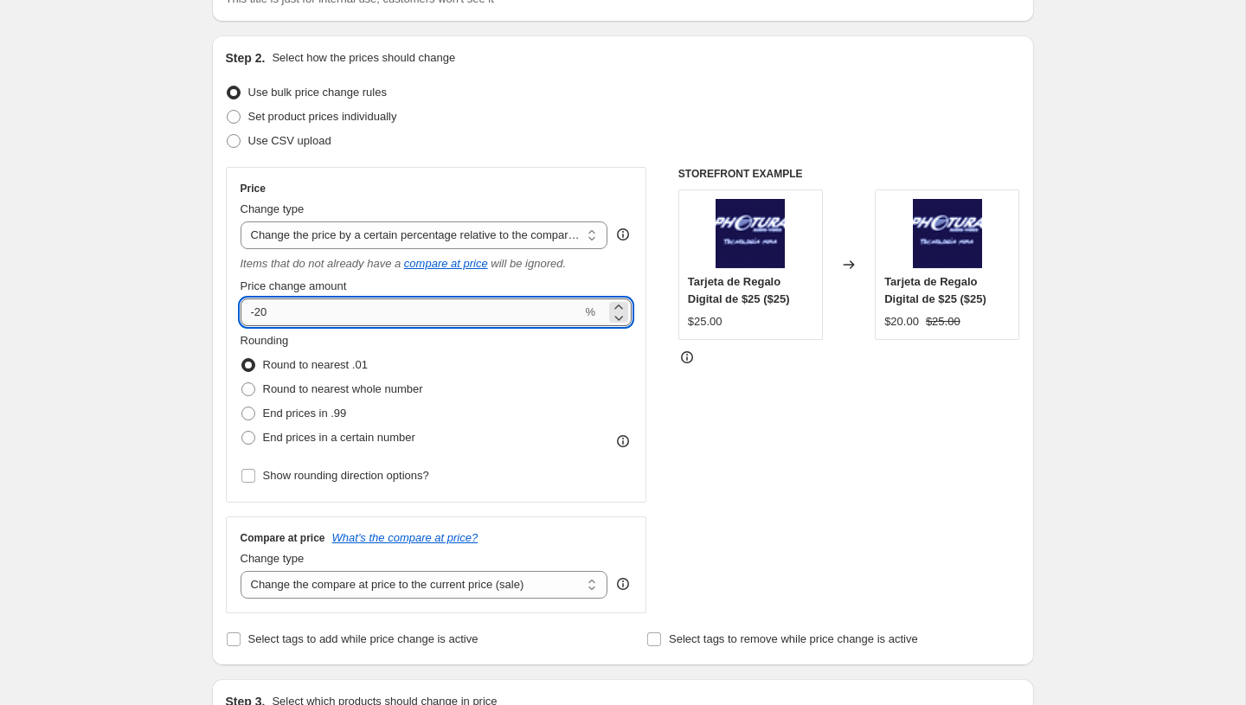
click at [341, 317] on input "-20" at bounding box center [412, 312] width 342 height 28
type input "-2"
type input "-10"
click at [434, 348] on div "Rounding Round to nearest .01 Round to nearest whole number End prices in .99 E…" at bounding box center [437, 391] width 392 height 118
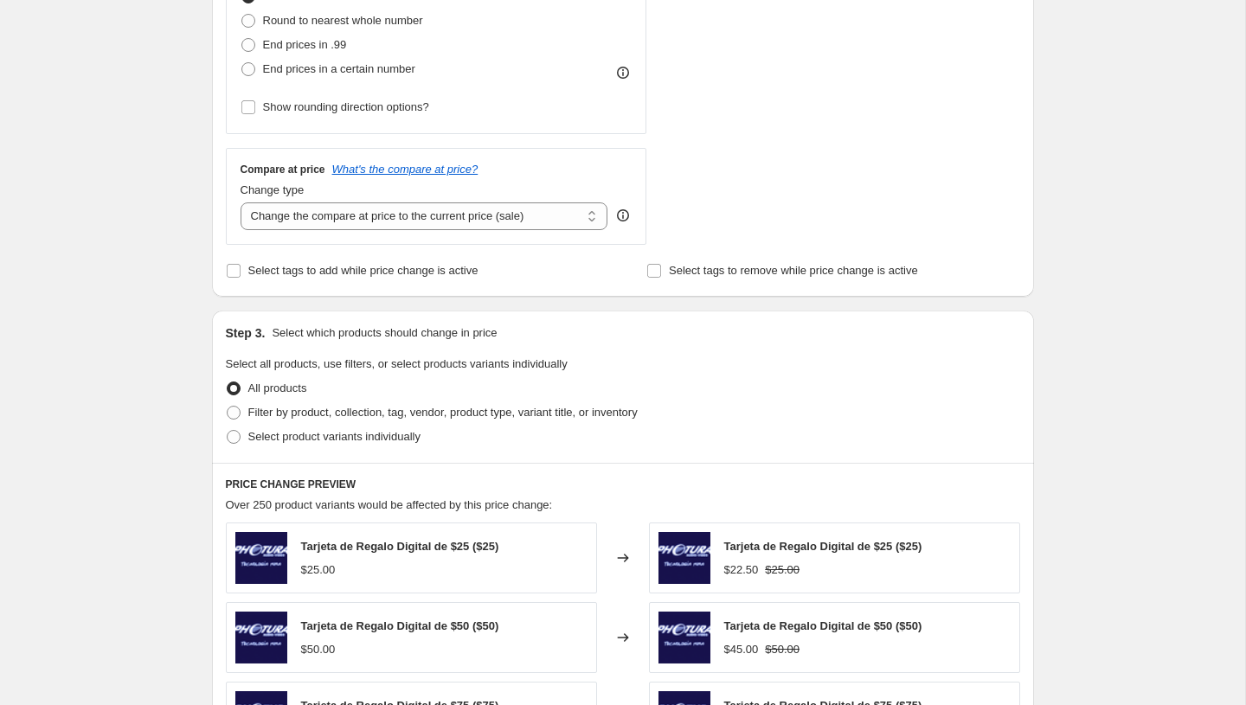
scroll to position [545, 0]
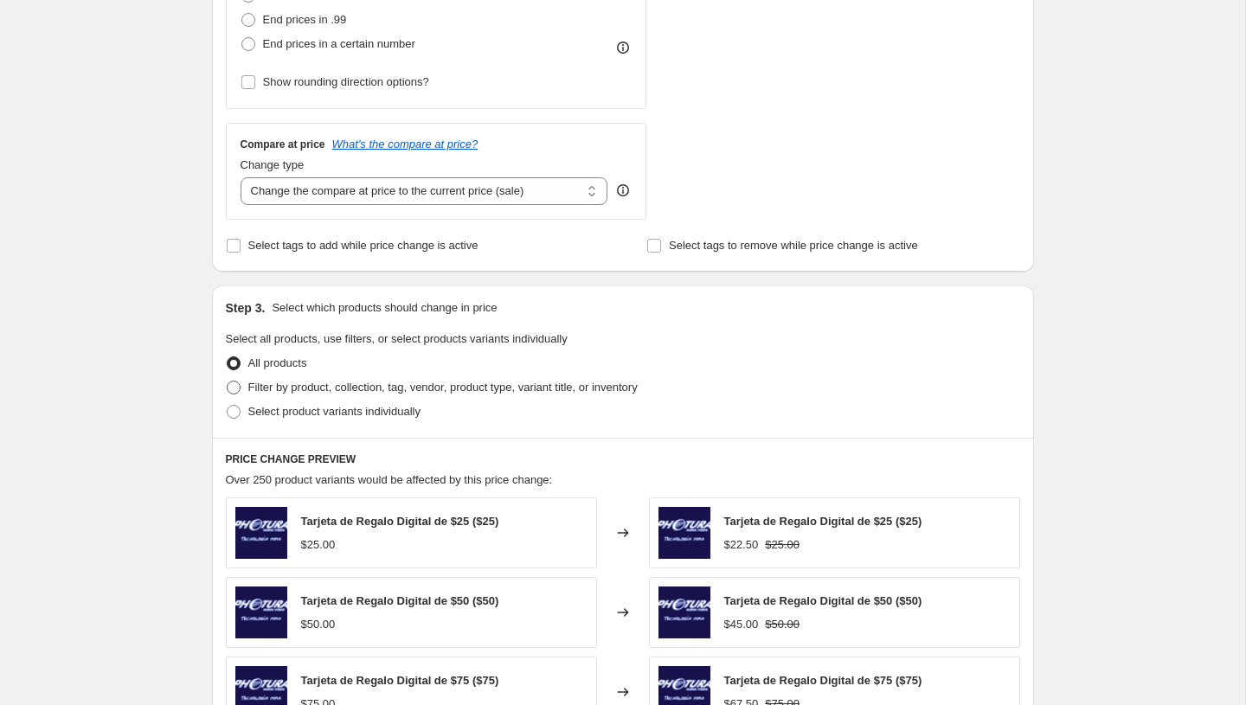
click at [323, 384] on span "Filter by product, collection, tag, vendor, product type, variant title, or inv…" at bounding box center [442, 387] width 389 height 13
click at [228, 382] on input "Filter by product, collection, tag, vendor, product type, variant title, or inv…" at bounding box center [227, 381] width 1 height 1
radio input "true"
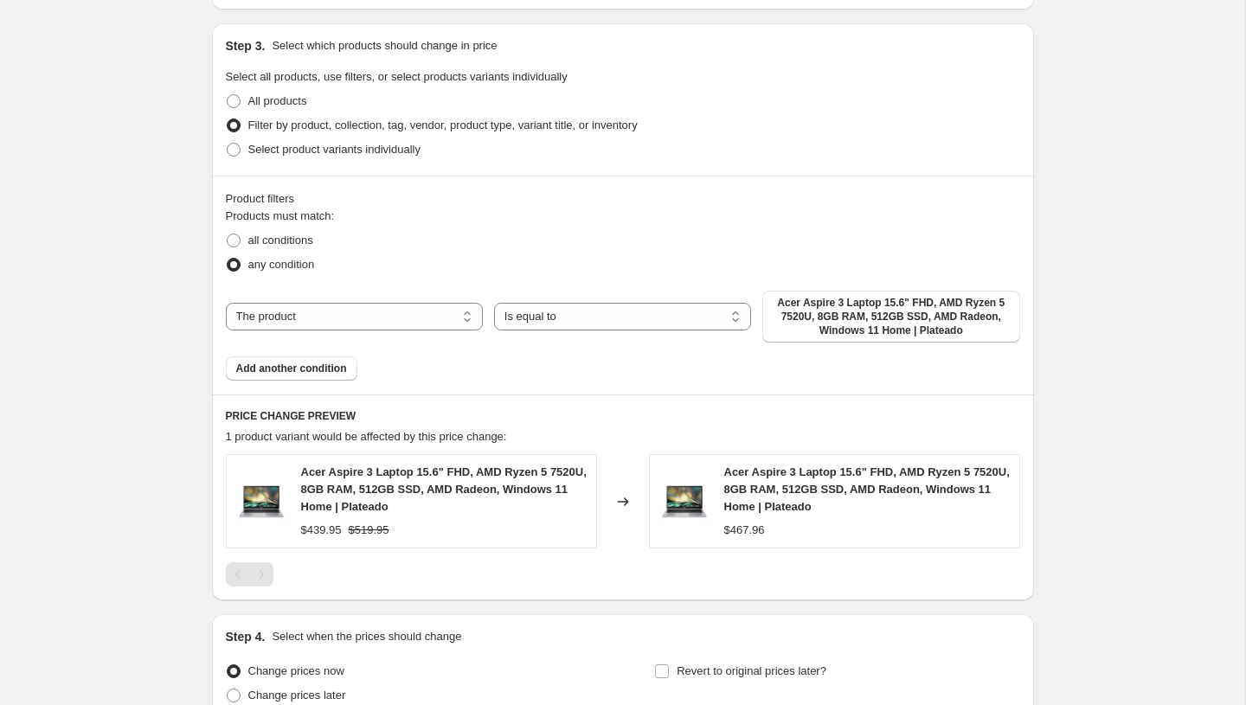
scroll to position [827, 0]
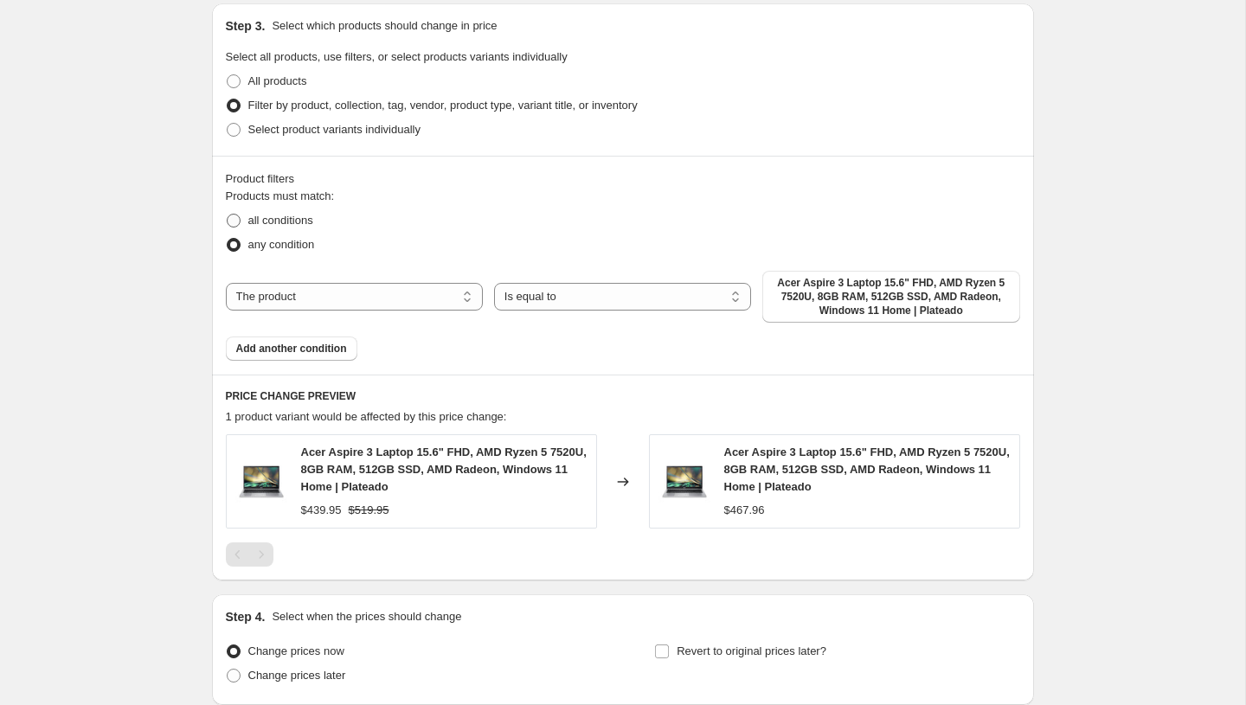
click at [264, 223] on span "all conditions" at bounding box center [280, 220] width 65 height 13
click at [228, 215] on input "all conditions" at bounding box center [227, 214] width 1 height 1
radio input "true"
click at [257, 348] on span "Add another condition" at bounding box center [291, 349] width 111 height 14
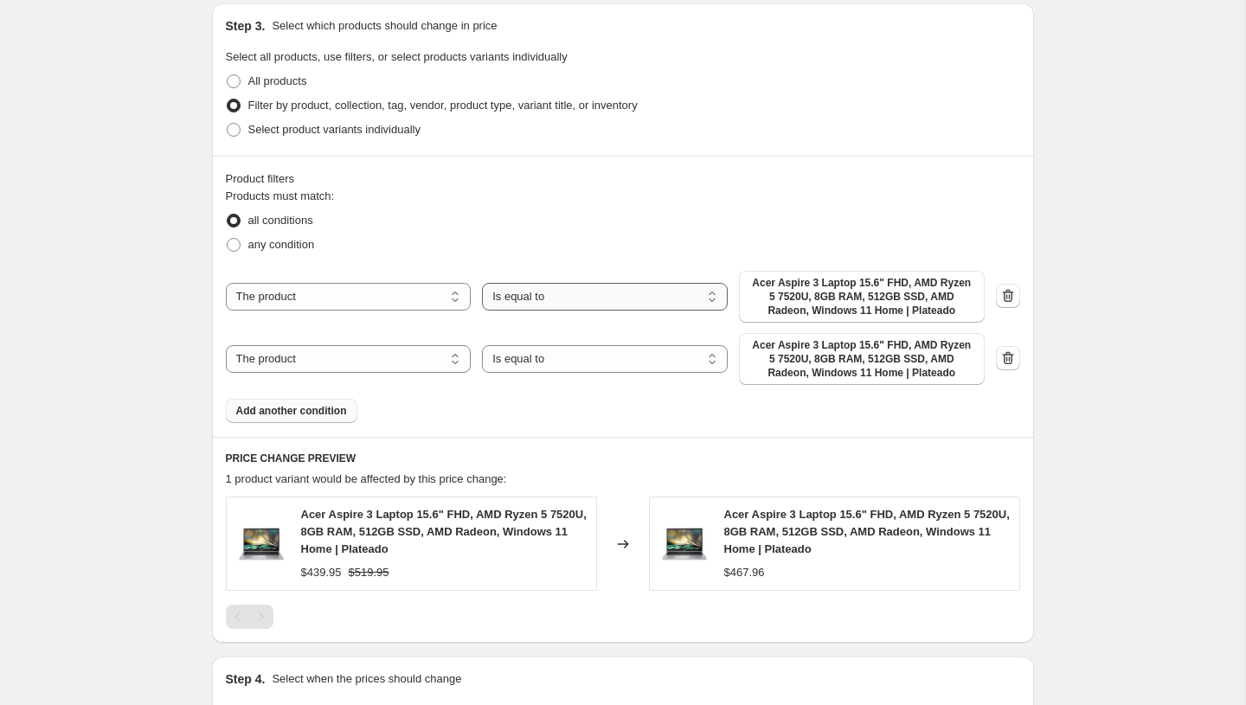
click at [532, 296] on select "Is equal to Is not equal to" at bounding box center [605, 297] width 246 height 28
click at [382, 296] on select "The product The product's collection The product's tag The product's vendor The…" at bounding box center [349, 297] width 246 height 28
select select "product_type"
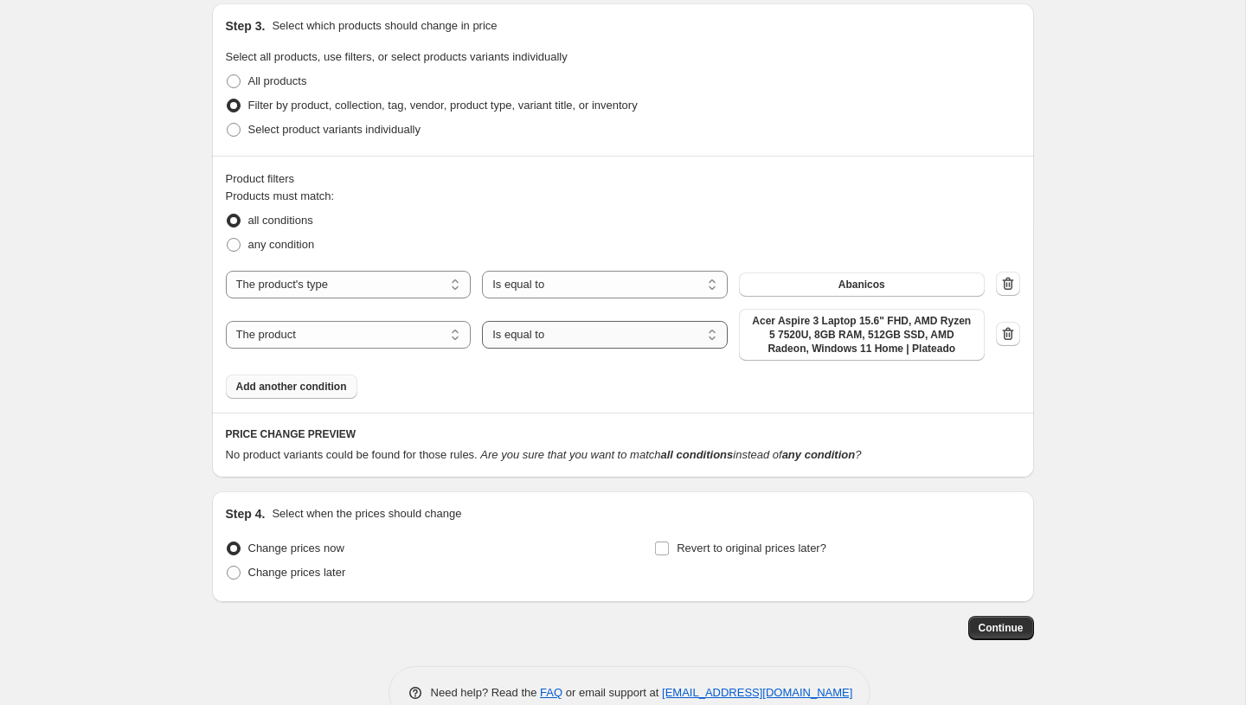
click at [602, 346] on select "Is equal to Is not equal to" at bounding box center [605, 335] width 246 height 28
click at [482, 321] on select "Is equal to Is not equal to" at bounding box center [605, 335] width 246 height 28
click at [802, 330] on span "Acer Aspire 3 Laptop 15.6" FHD, AMD Ryzen 5 7520U, 8GB RAM, 512GB SSD, AMD Rade…" at bounding box center [861, 335] width 225 height 42
click at [323, 331] on select "The product The product's collection The product's tag The product's vendor The…" at bounding box center [349, 335] width 246 height 28
select select "product_status"
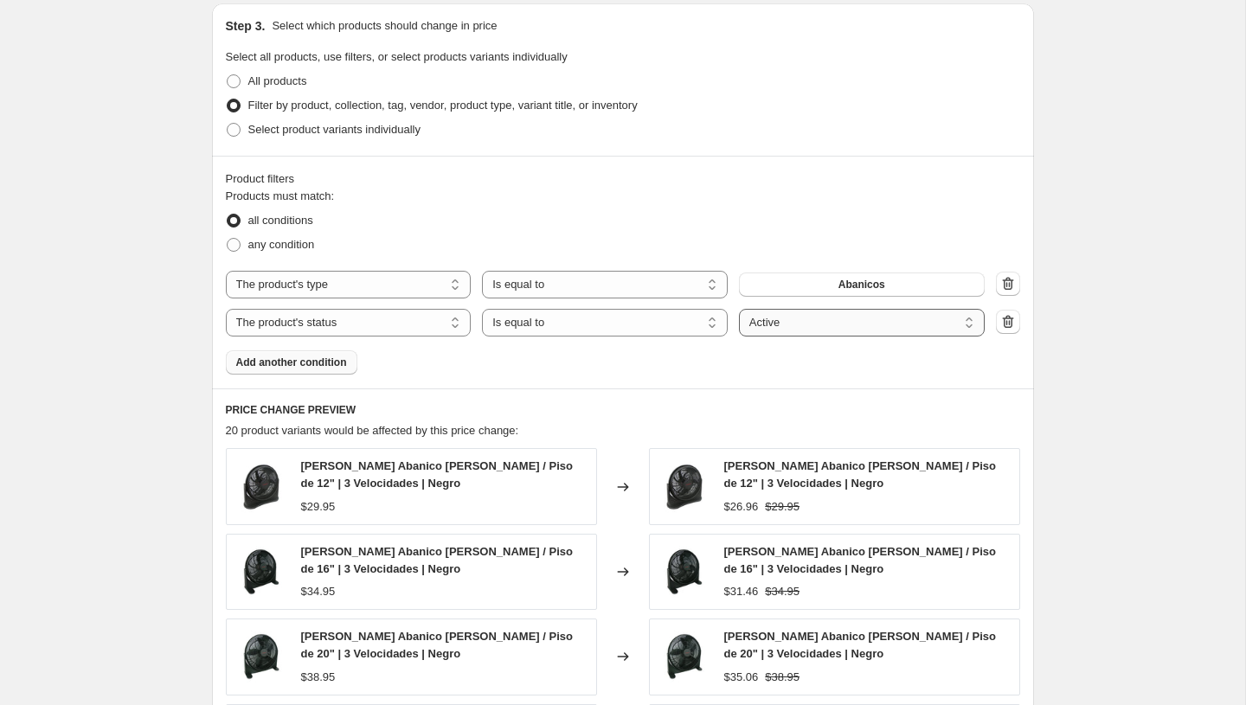
click at [809, 329] on select "Active Draft Archived" at bounding box center [862, 323] width 246 height 28
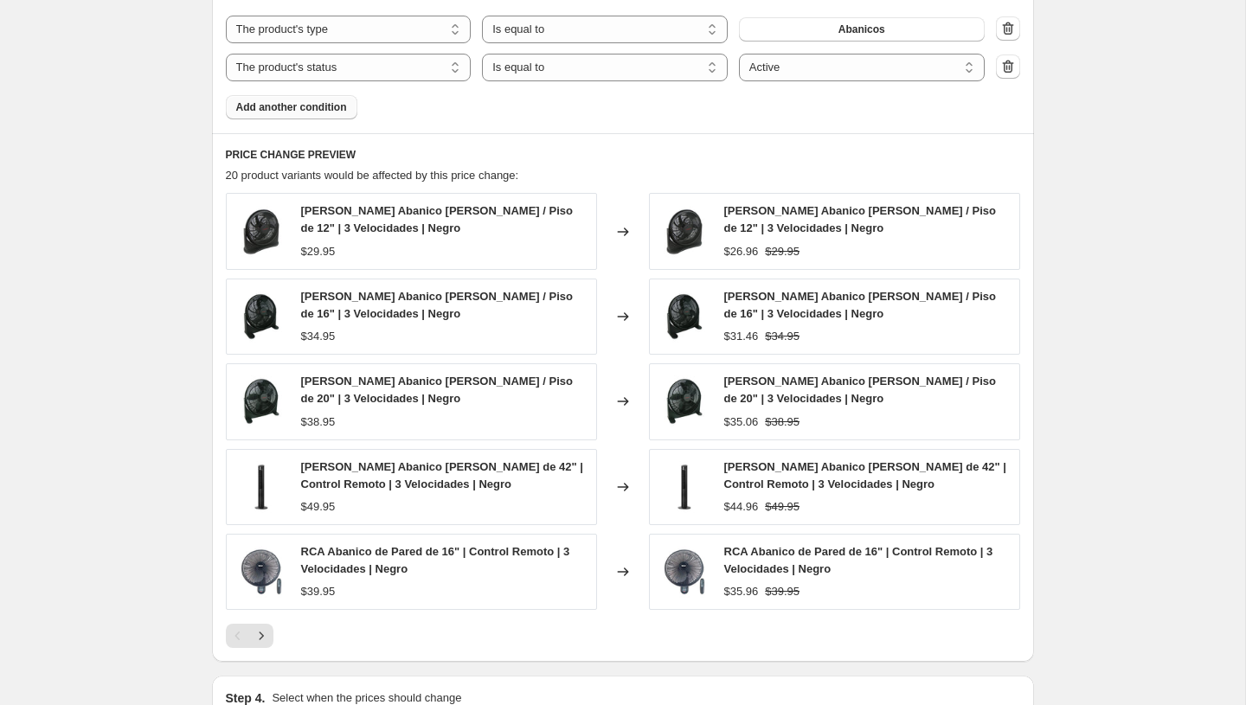
scroll to position [1095, 0]
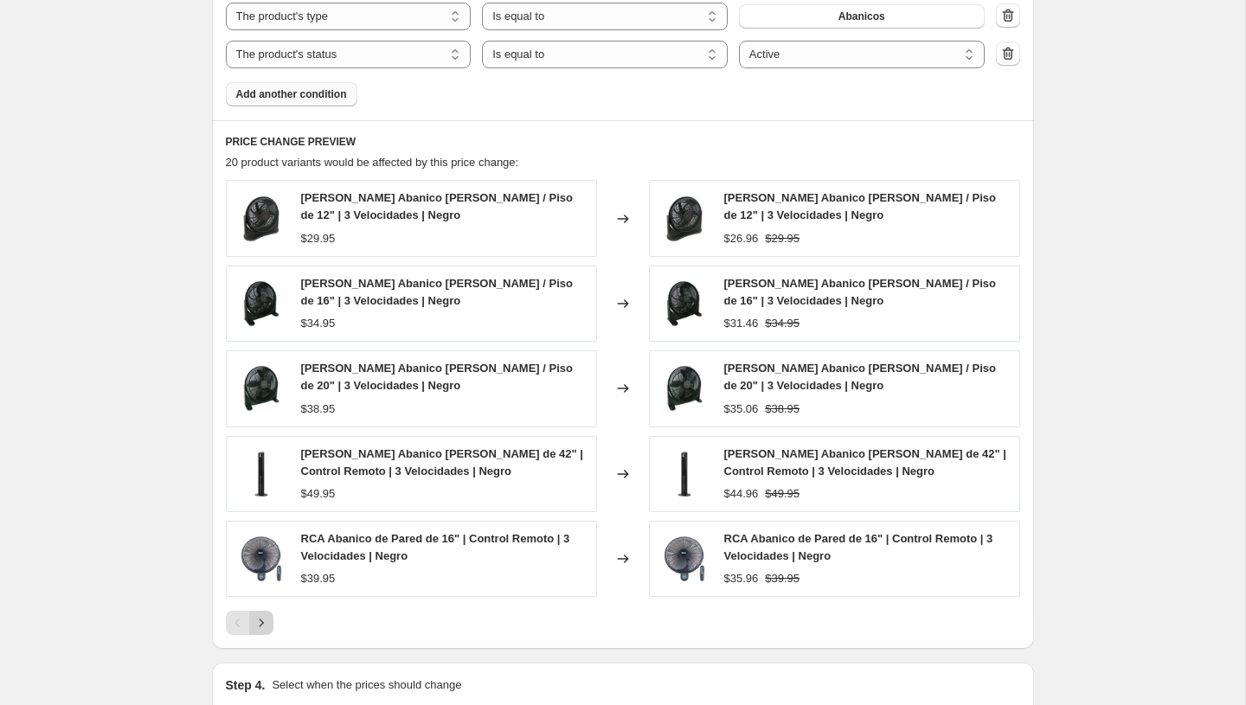
click at [258, 627] on icon "Next" at bounding box center [261, 622] width 17 height 17
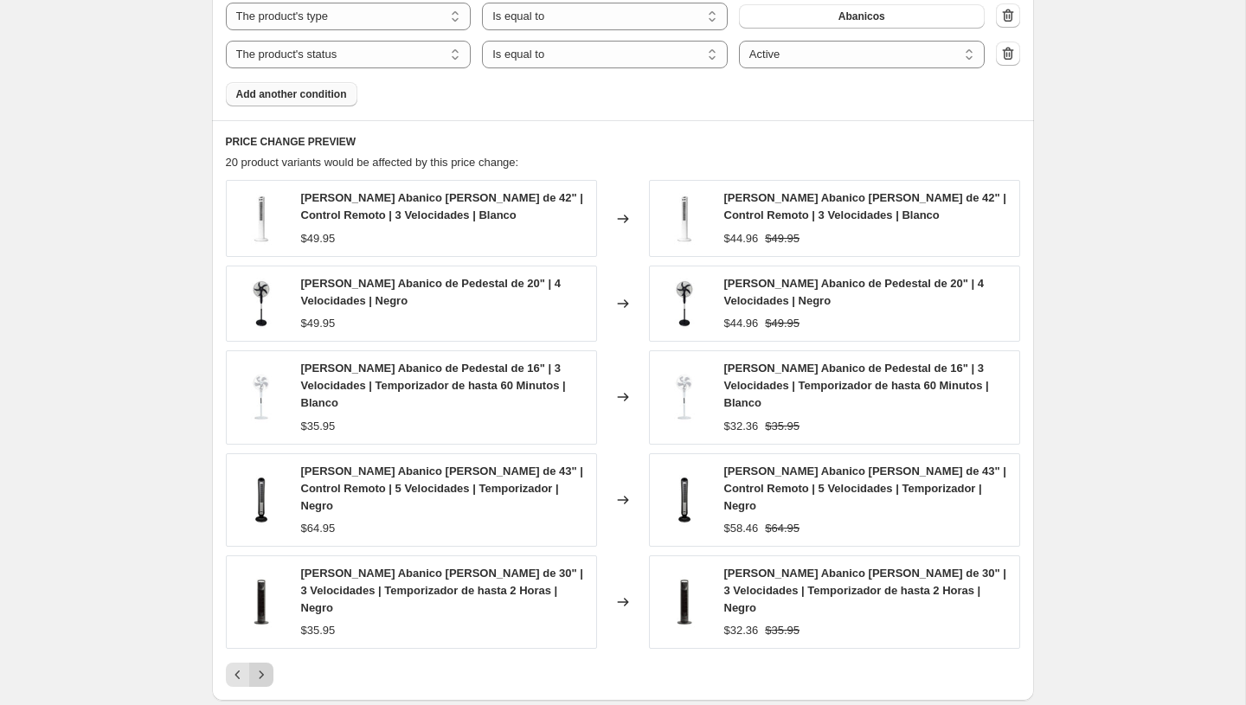
click at [253, 666] on icon "Next" at bounding box center [261, 674] width 17 height 17
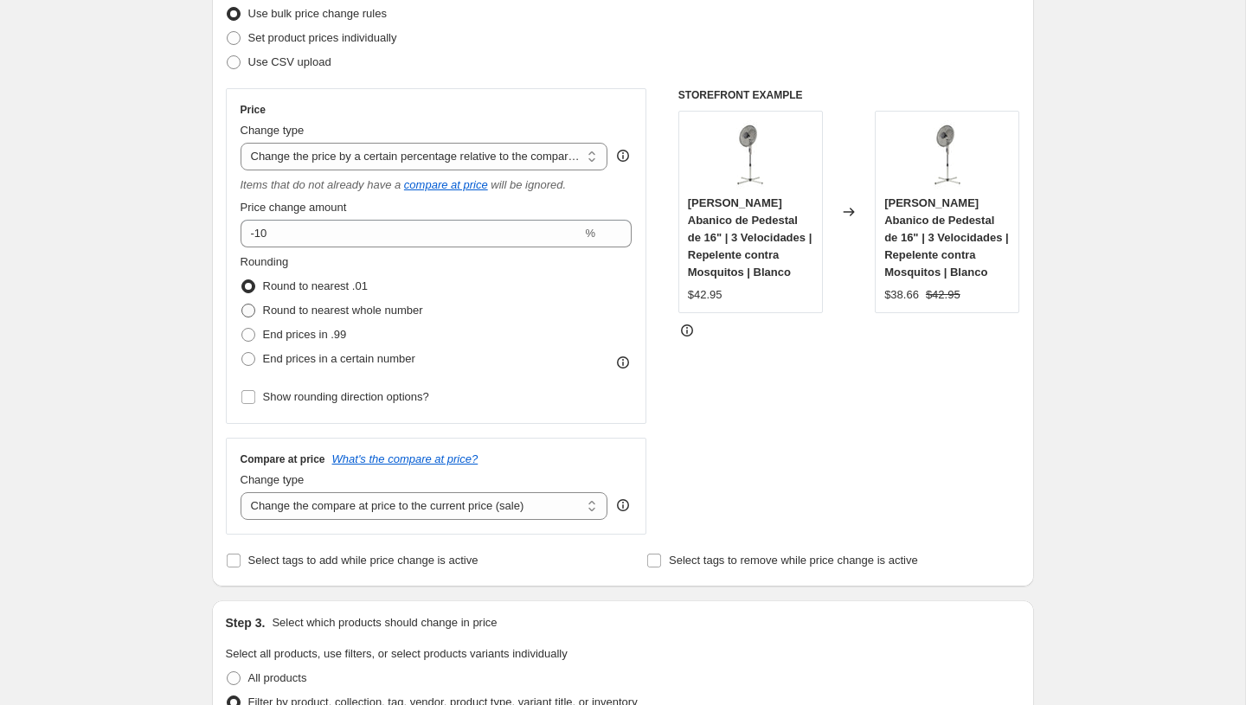
scroll to position [1307, 0]
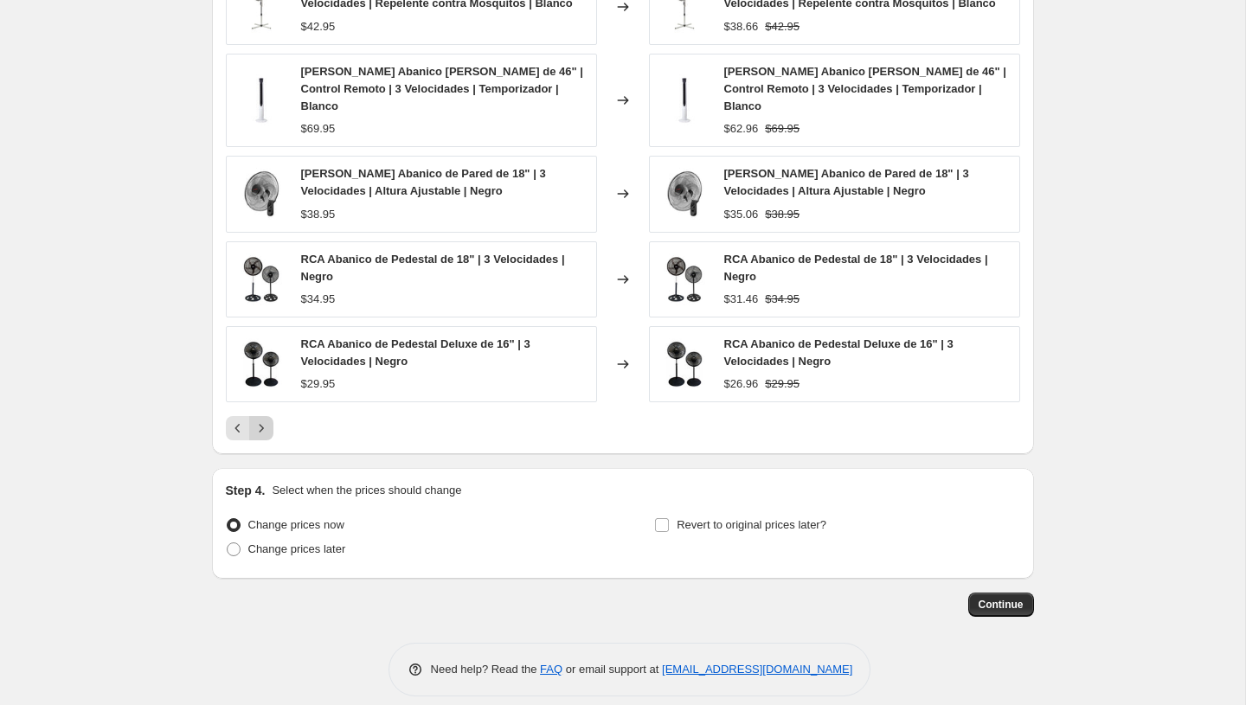
click at [253, 420] on icon "Next" at bounding box center [261, 428] width 17 height 17
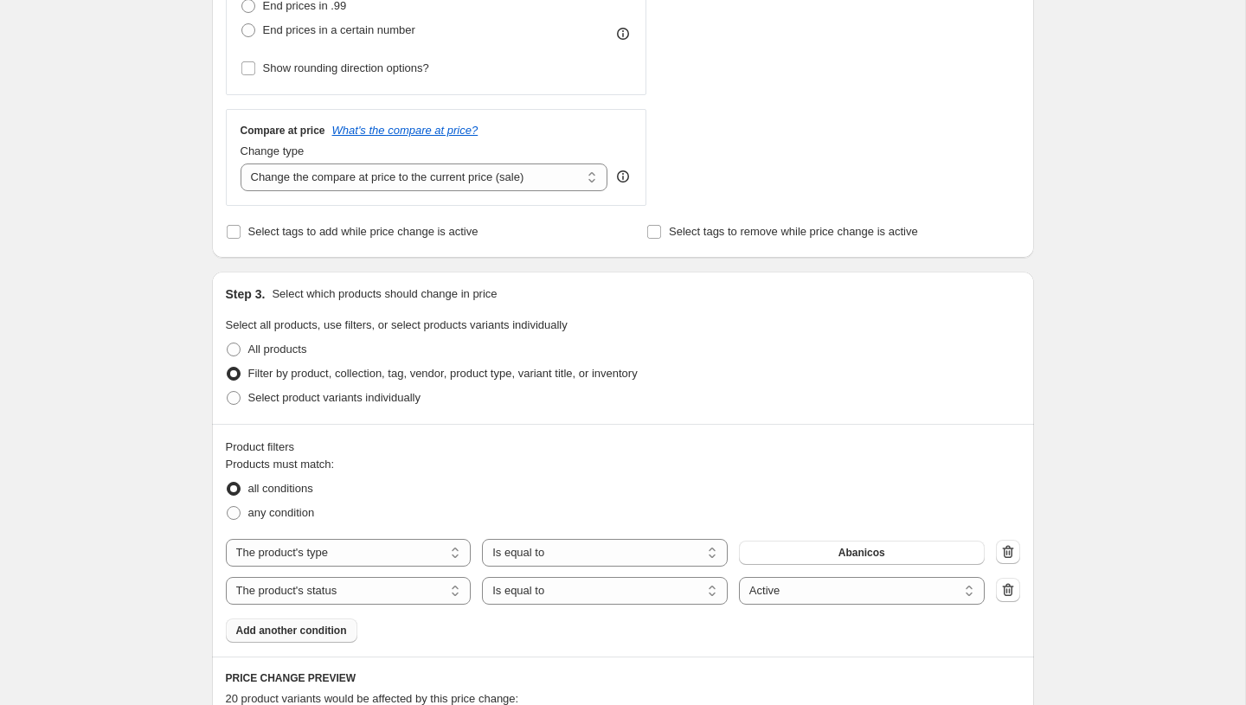
scroll to position [558, 0]
click at [355, 234] on span "Select tags to add while price change is active" at bounding box center [363, 232] width 230 height 13
click at [241, 234] on input "Select tags to add while price change is active" at bounding box center [234, 233] width 14 height 14
checkbox input "true"
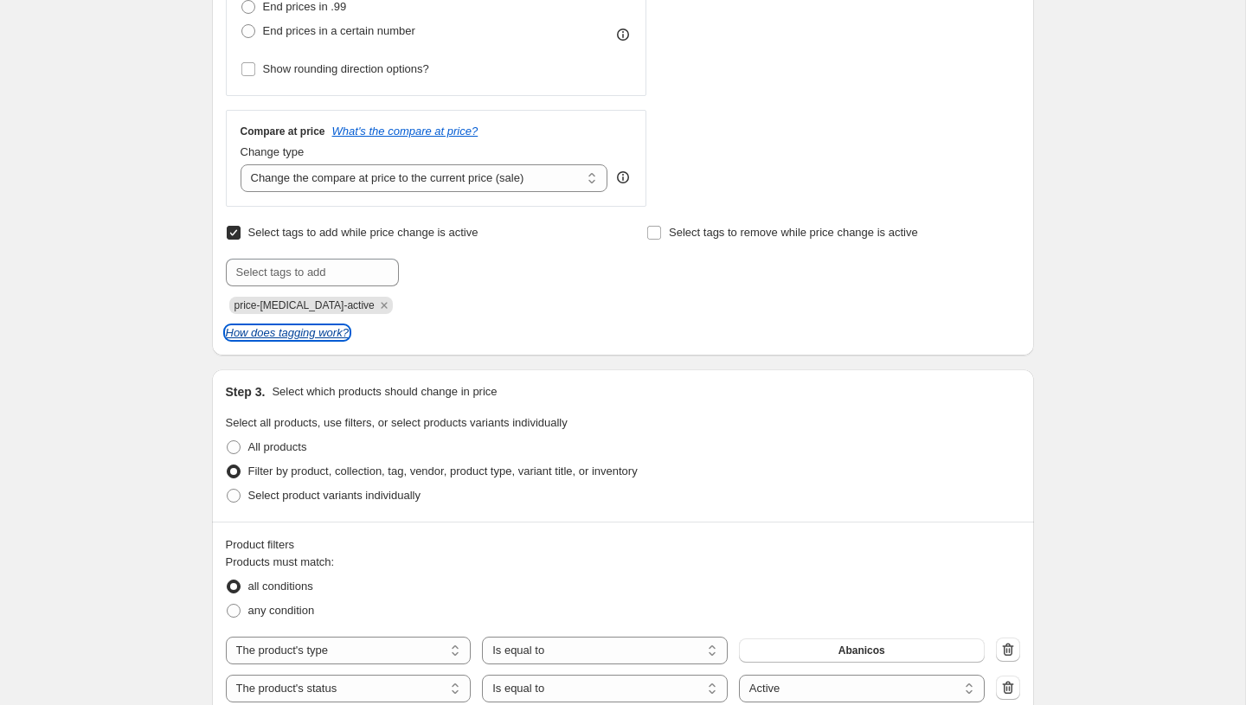
click at [324, 329] on icon "How does tagging work?" at bounding box center [287, 332] width 123 height 13
click at [376, 302] on icon "Remove price-change-job-active" at bounding box center [384, 306] width 16 height 16
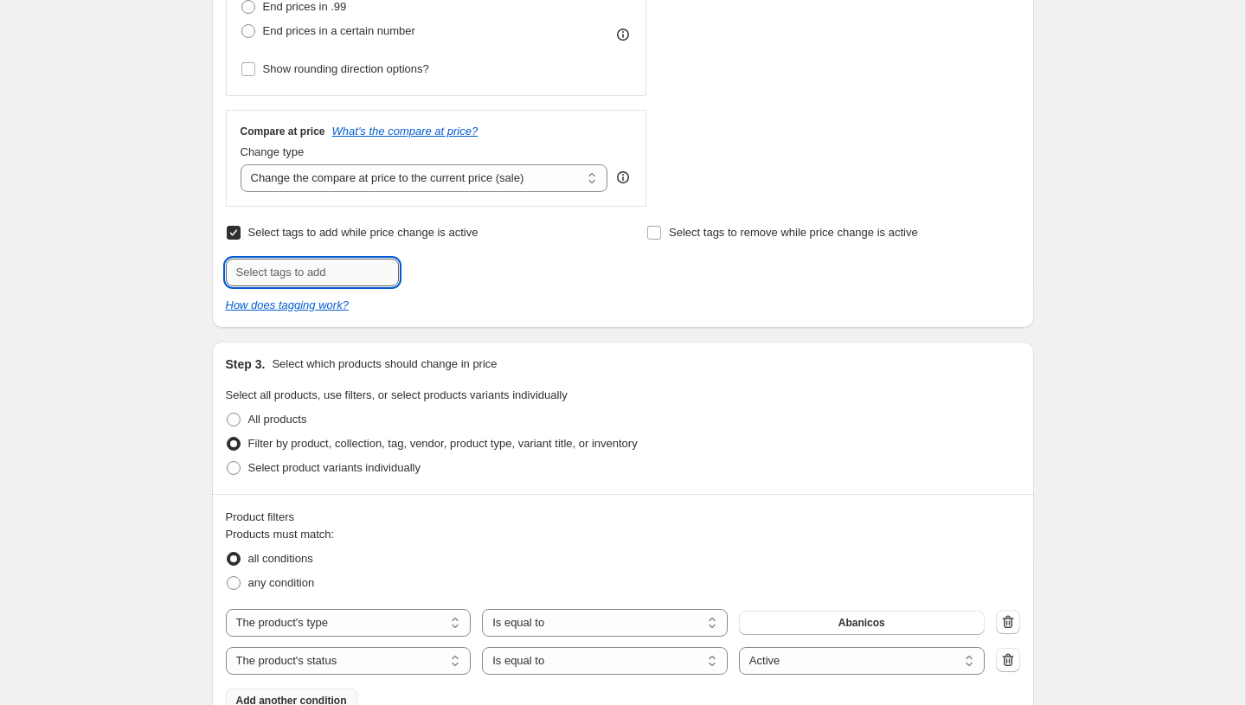
click at [321, 274] on input "text" at bounding box center [312, 273] width 173 height 28
paste input "PromoTag Black Week Interno - Empieza el 29 de Septiembre Termina el 6 de Octub…"
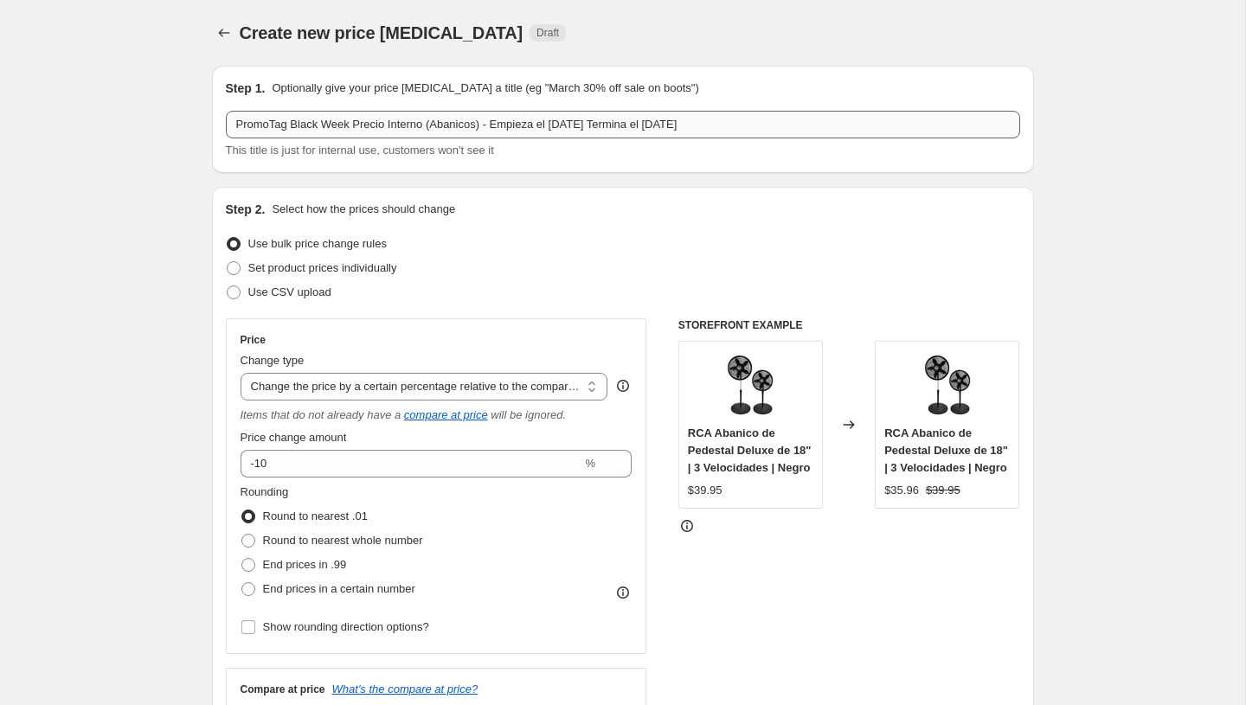
type input "PromoTag Black Week Interno - Empieza el 29 de Septiembre Termina el 6 de Octub…"
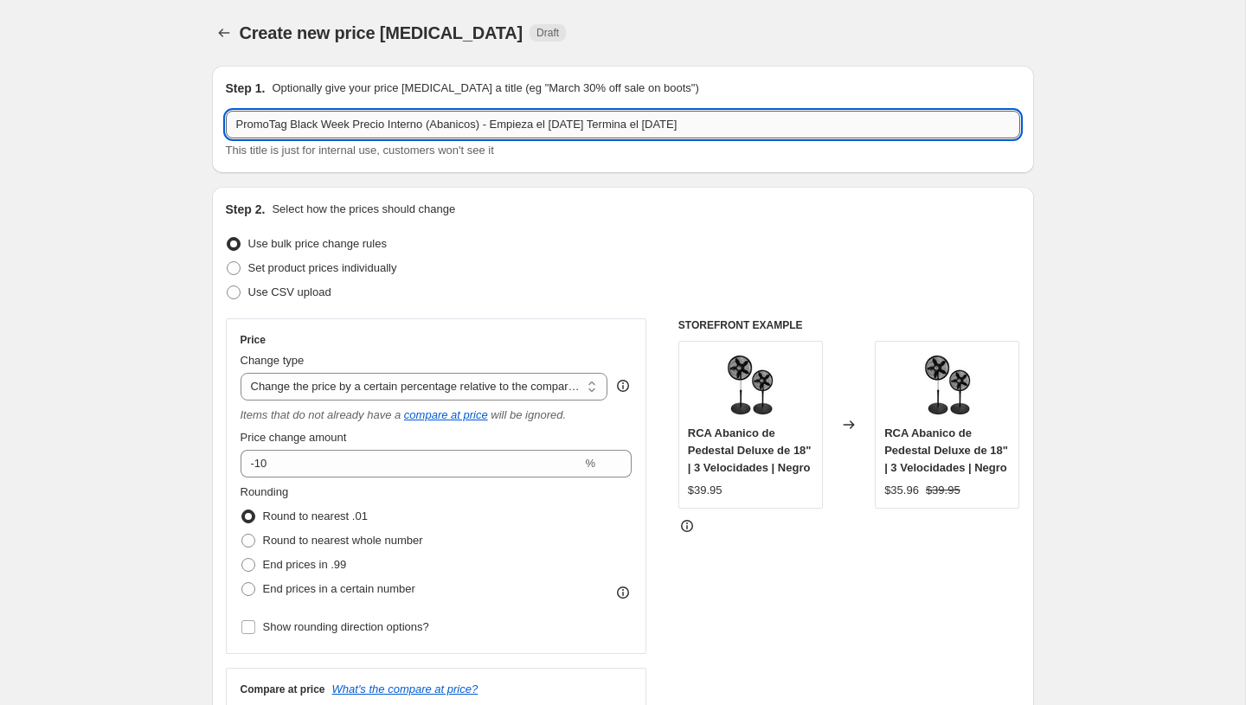
click at [420, 125] on input "PromoTag Black Week Precio Interno (Abanicos) - Empieza el 29 de Septiembre Ter…" at bounding box center [623, 125] width 794 height 28
paste input "Interno"
click at [392, 128] on input "PromoTag Black Week Interno - Empieza el 29 de Septiembre Termina el 6 de Octub…" at bounding box center [623, 125] width 794 height 28
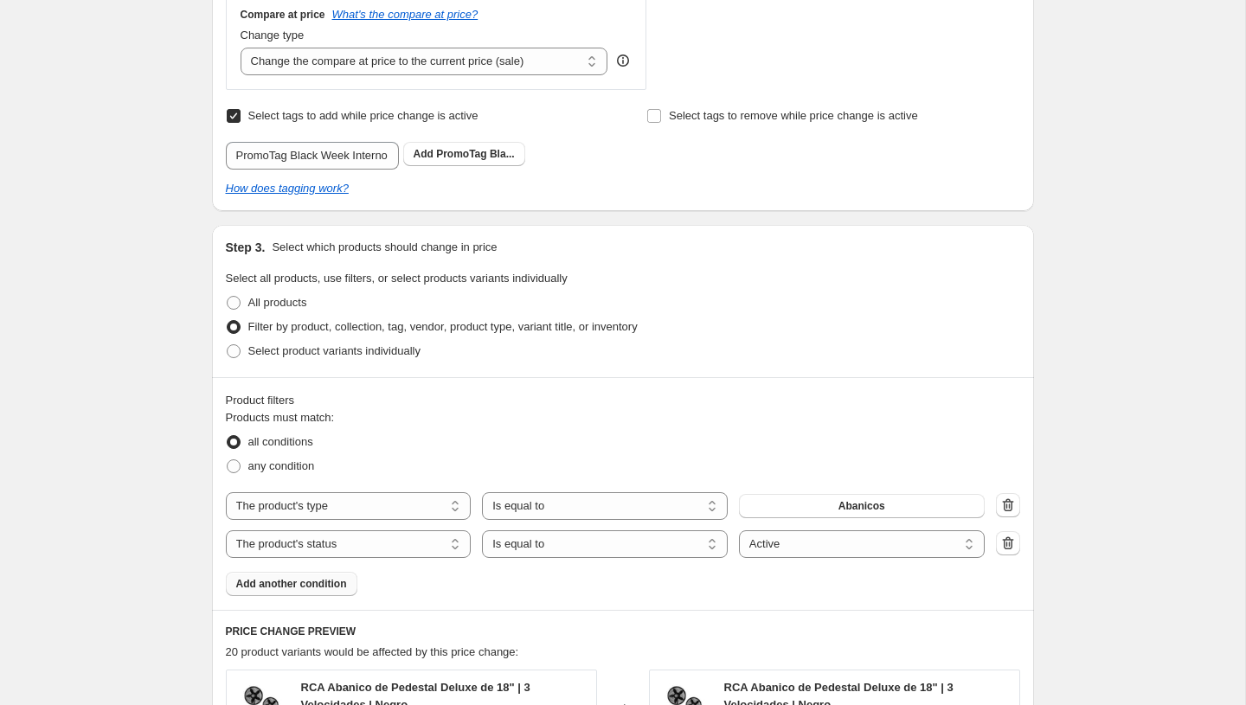
scroll to position [670, 0]
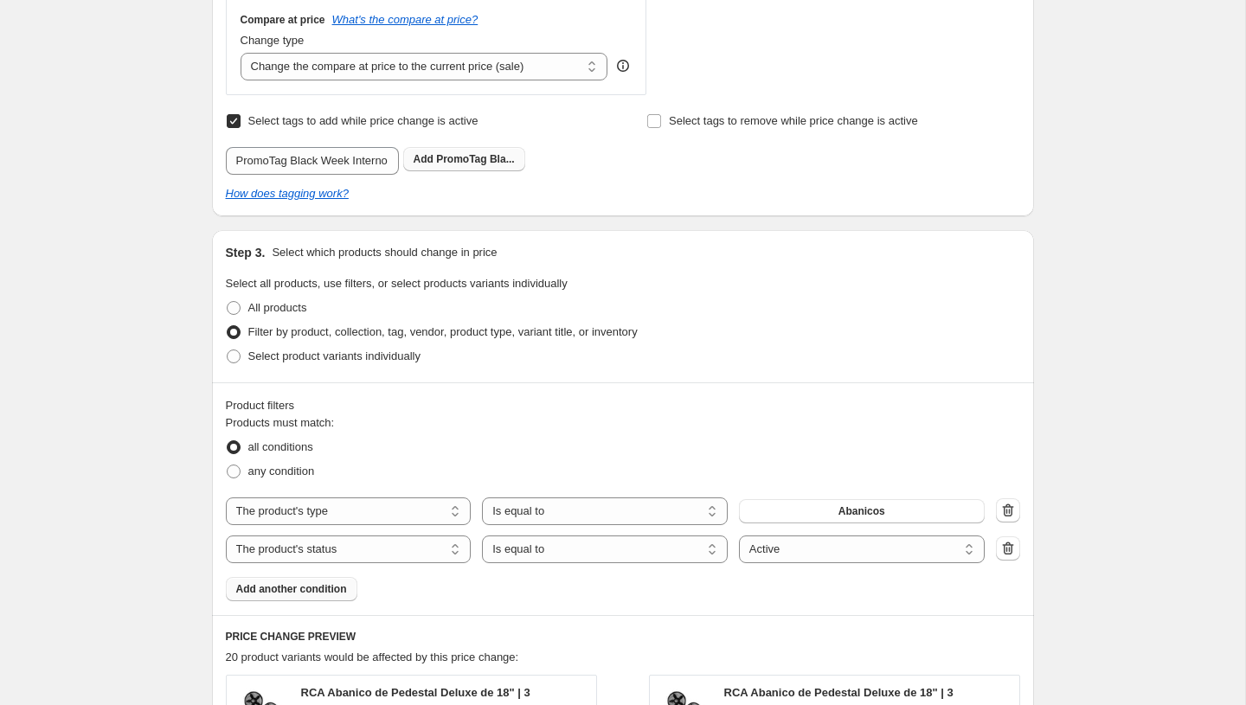
type input "PromoTag Black Week Interno (Abanicos) - Empieza el 29 de Septiembre Termina el…"
click at [425, 161] on b "Add" at bounding box center [424, 159] width 20 height 12
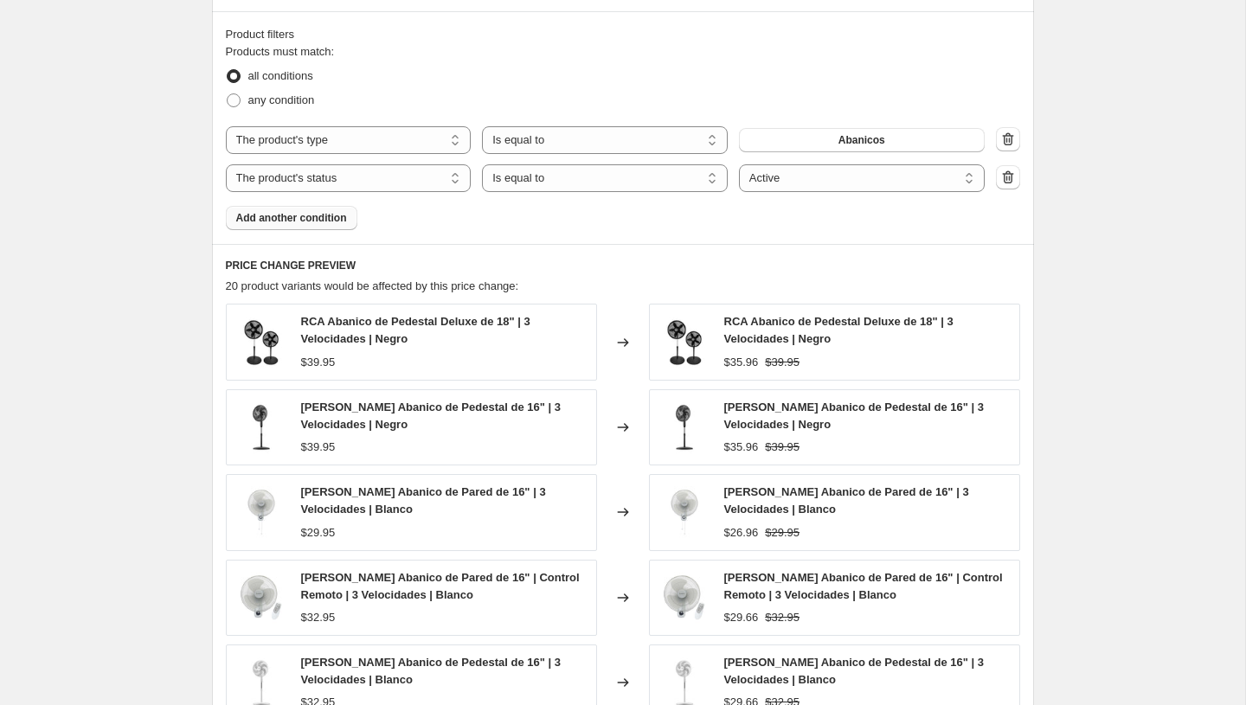
scroll to position [1404, 0]
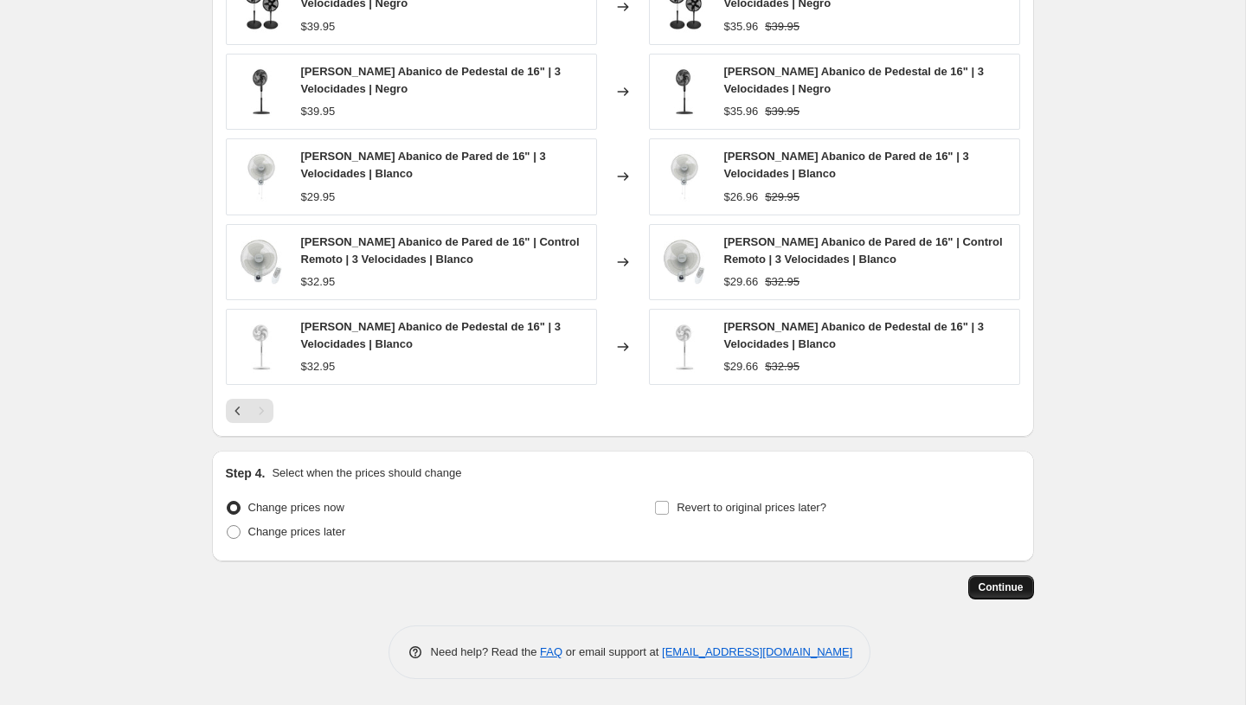
click at [999, 590] on span "Continue" at bounding box center [1001, 588] width 45 height 14
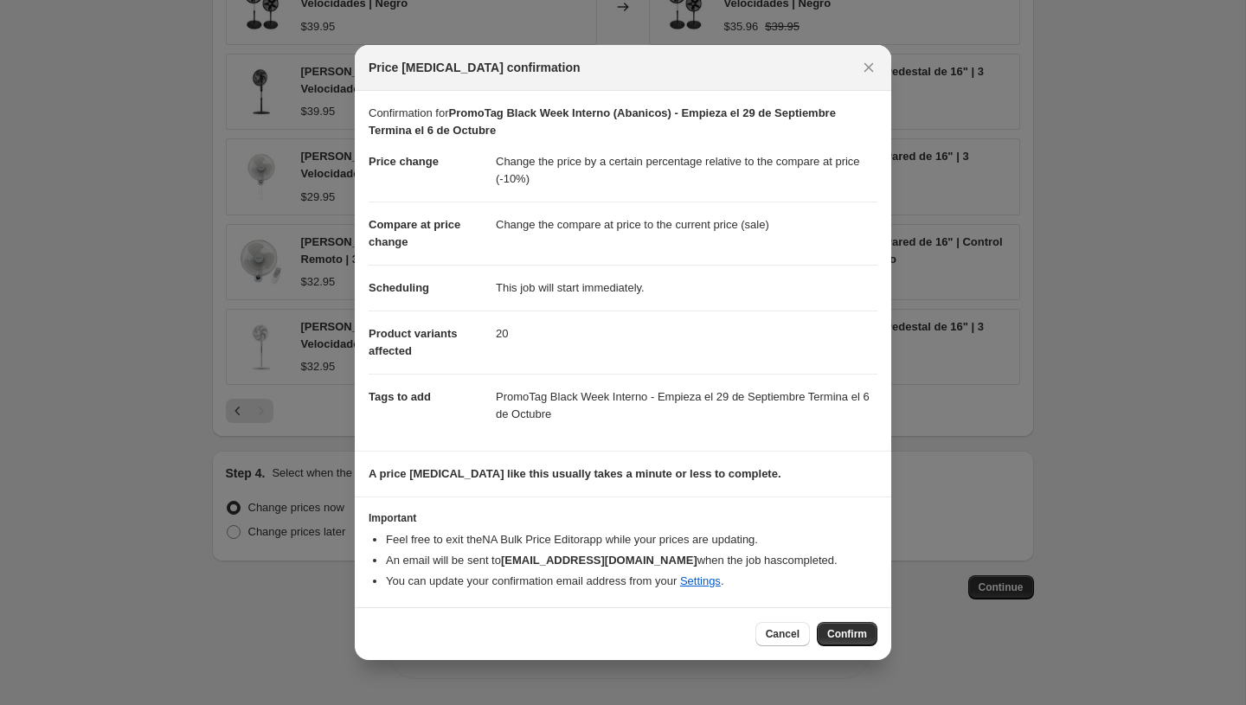
drag, startPoint x: 859, startPoint y: 635, endPoint x: 926, endPoint y: 528, distance: 126.3
click at [926, 704] on div "Price change job confirmation Confirmation for PromoTag Black Week Interno (Aba…" at bounding box center [623, 705] width 1246 height 0
click at [790, 627] on span "Cancel" at bounding box center [783, 634] width 34 height 14
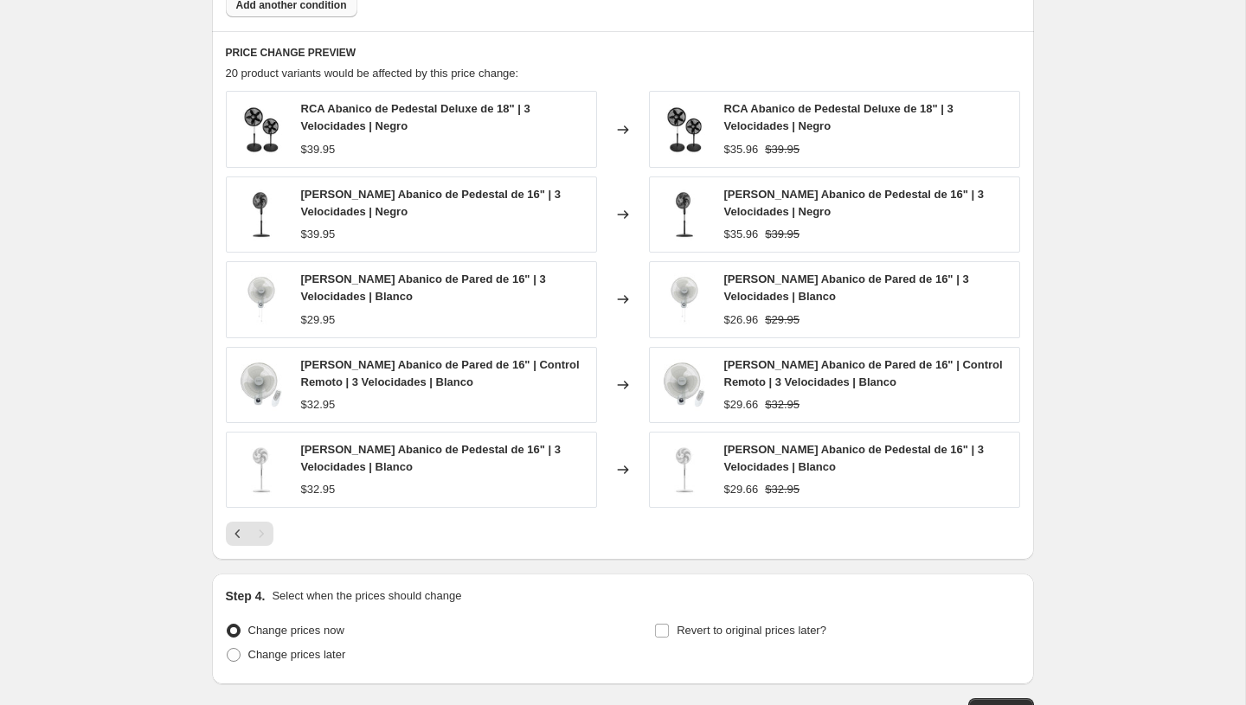
scroll to position [1404, 0]
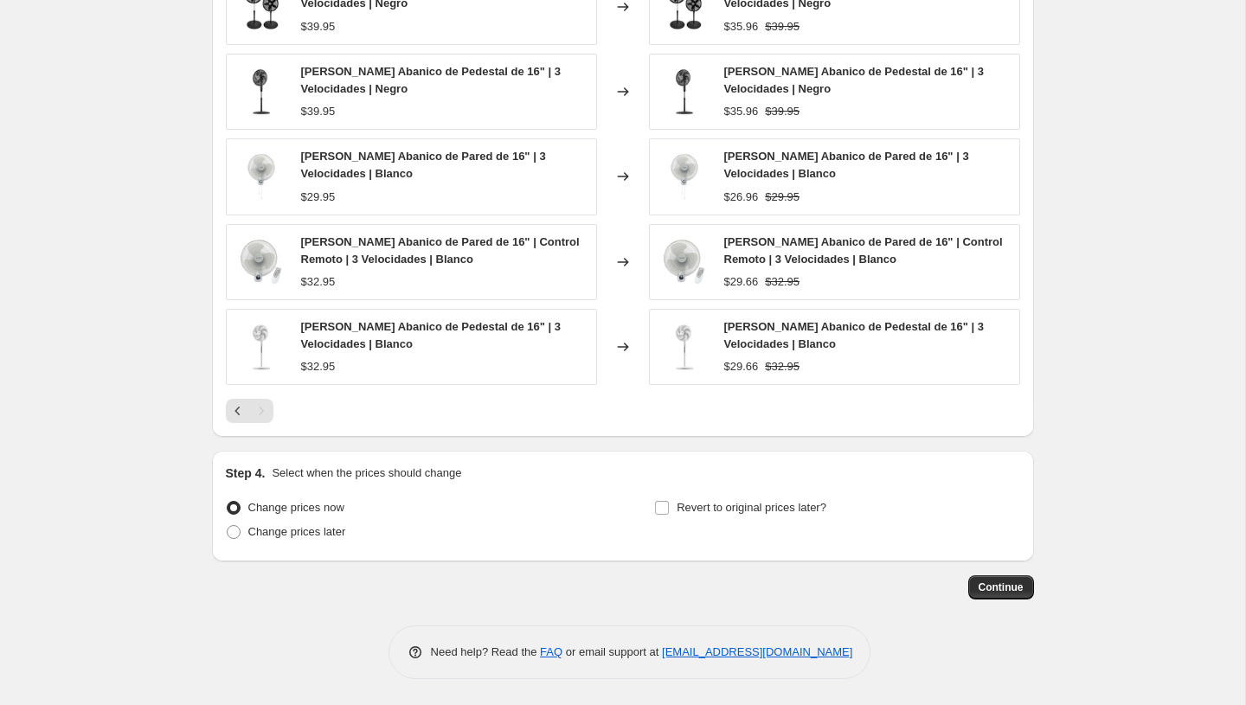
click at [1017, 599] on button "Continue" at bounding box center [1001, 587] width 66 height 24
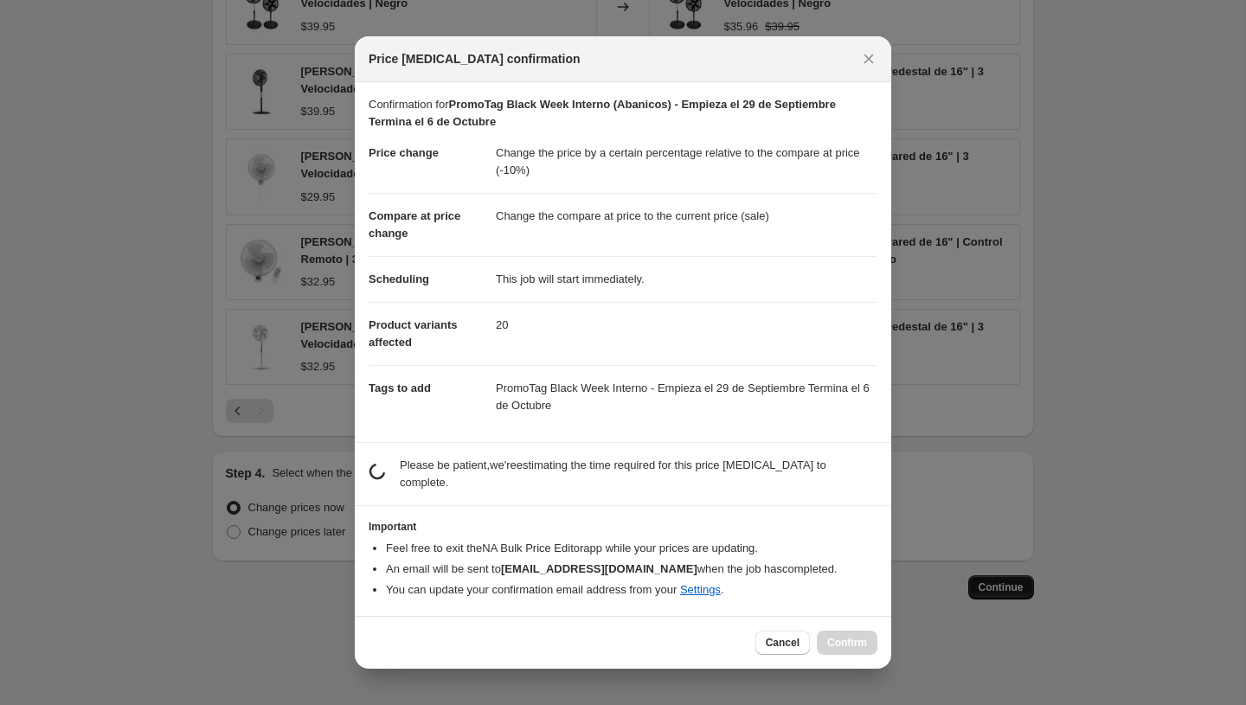
scroll to position [0, 0]
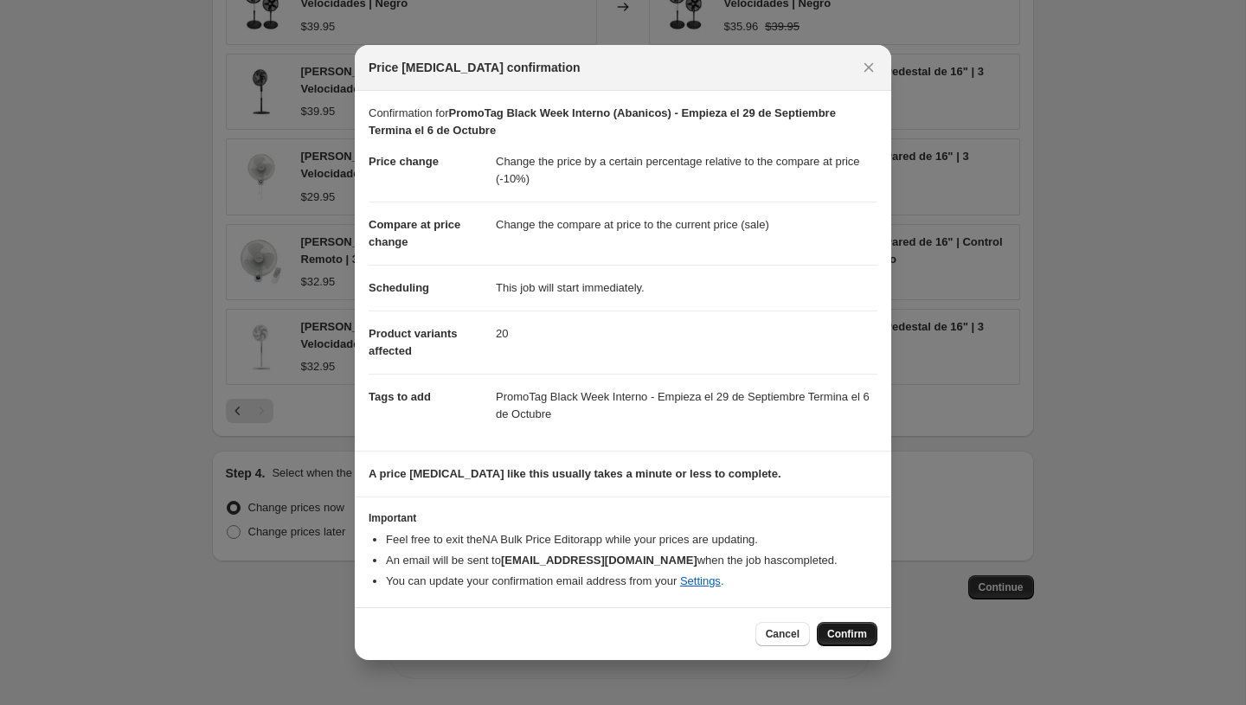
click at [842, 633] on span "Confirm" at bounding box center [847, 634] width 40 height 14
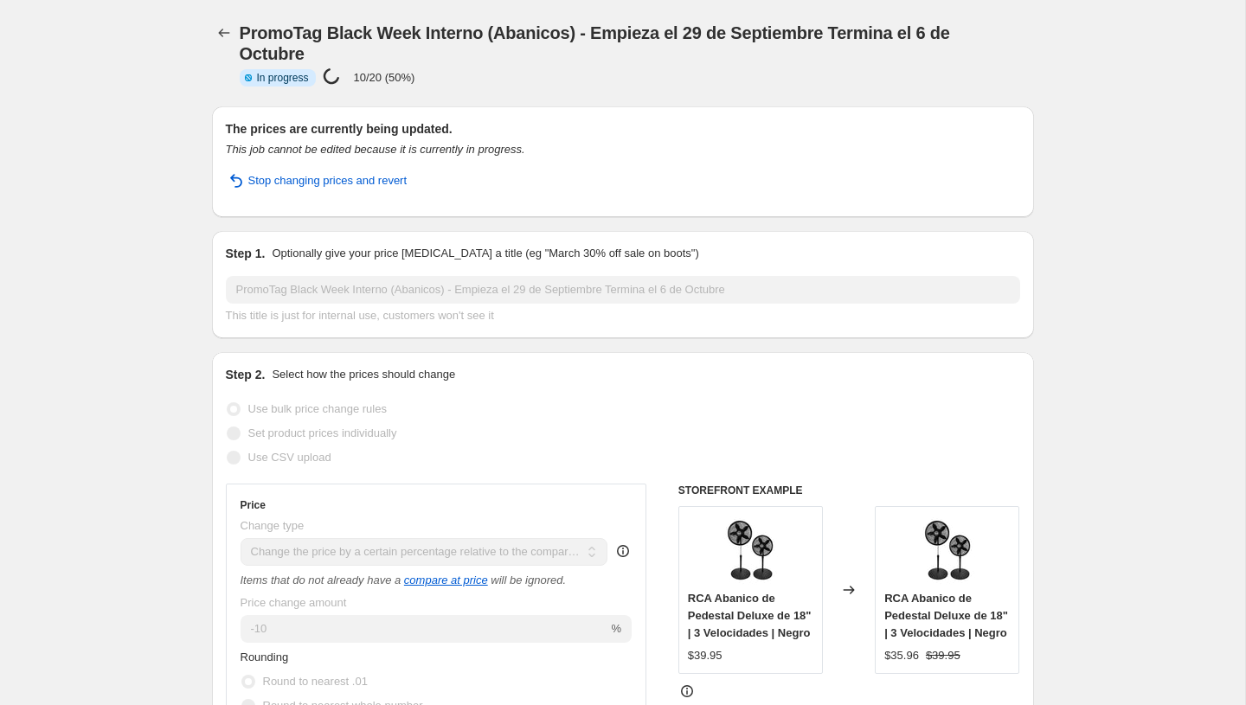
select select "pcap"
select select "product_type"
select select "product_status"
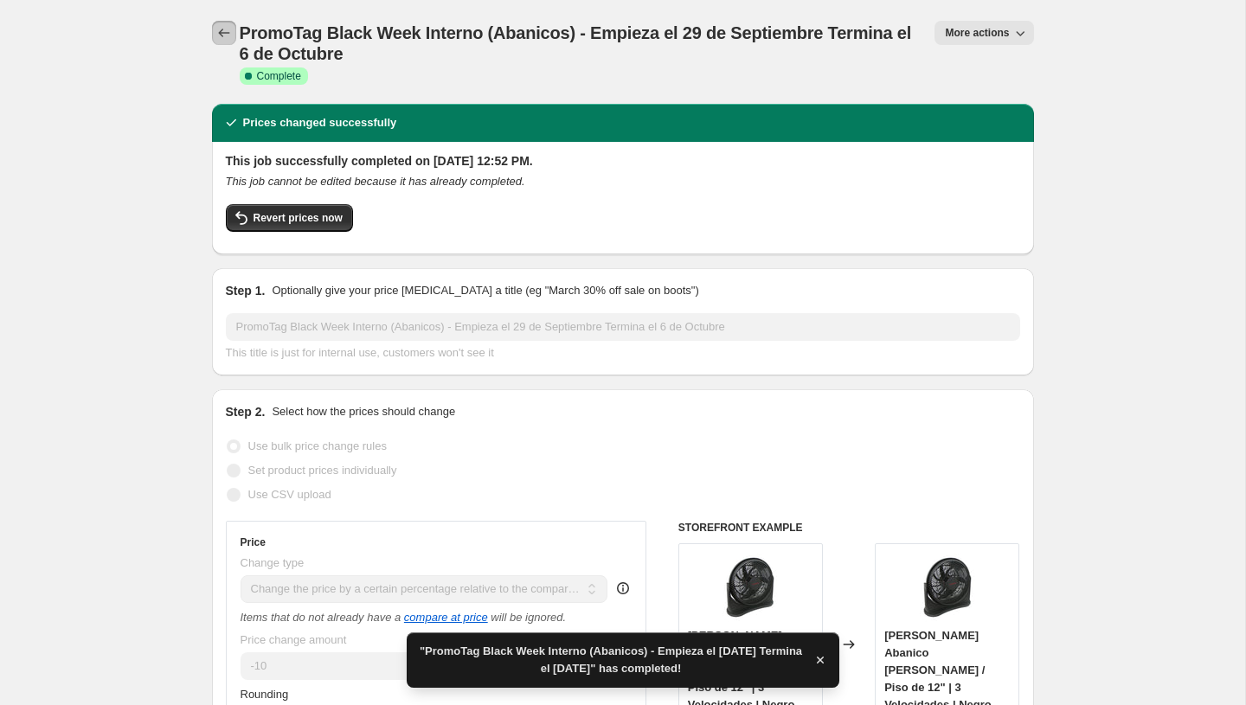
click at [215, 28] on icon "Price change jobs" at bounding box center [223, 32] width 17 height 17
